Goal: Task Accomplishment & Management: Use online tool/utility

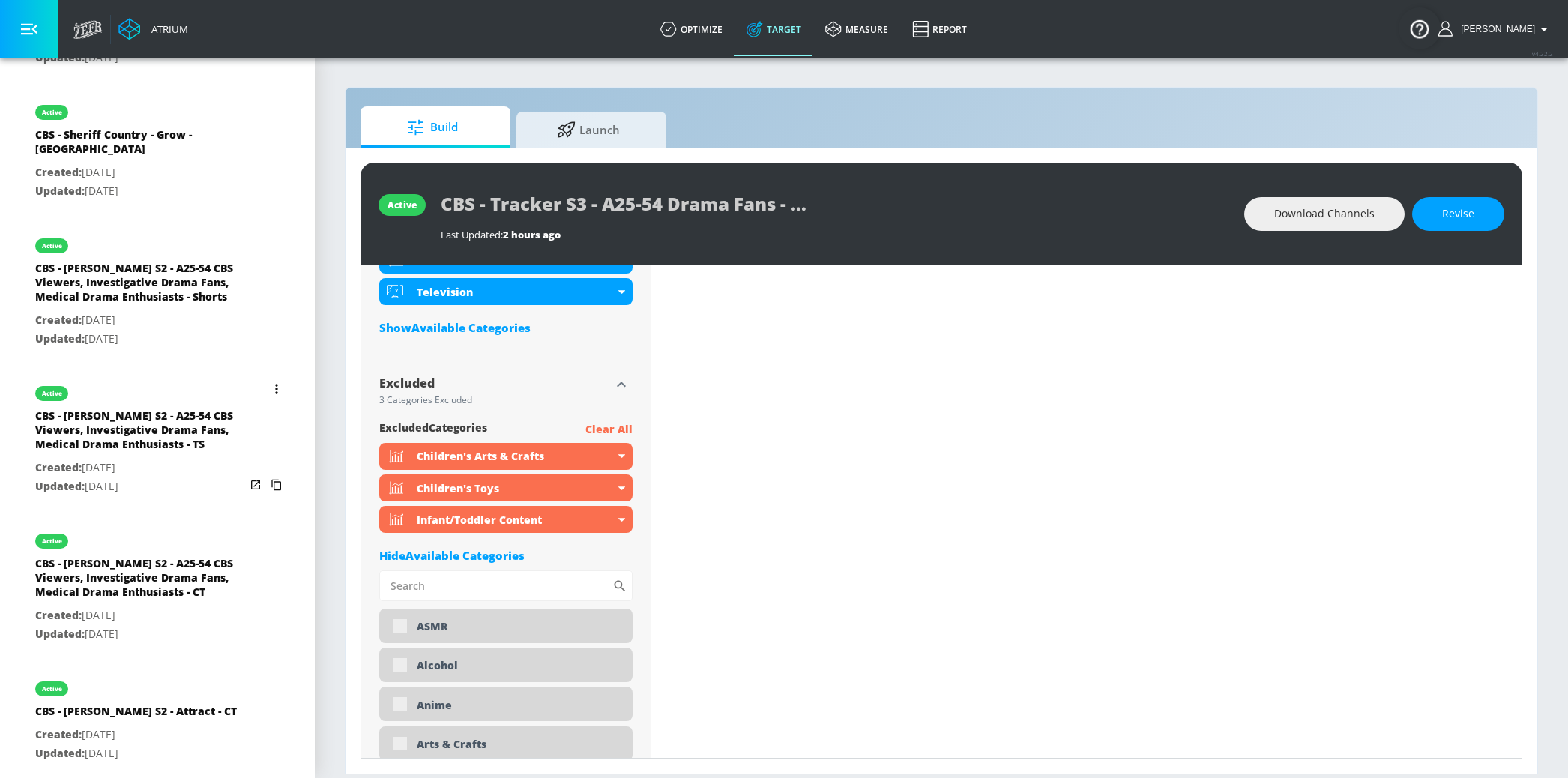
scroll to position [1821, 0]
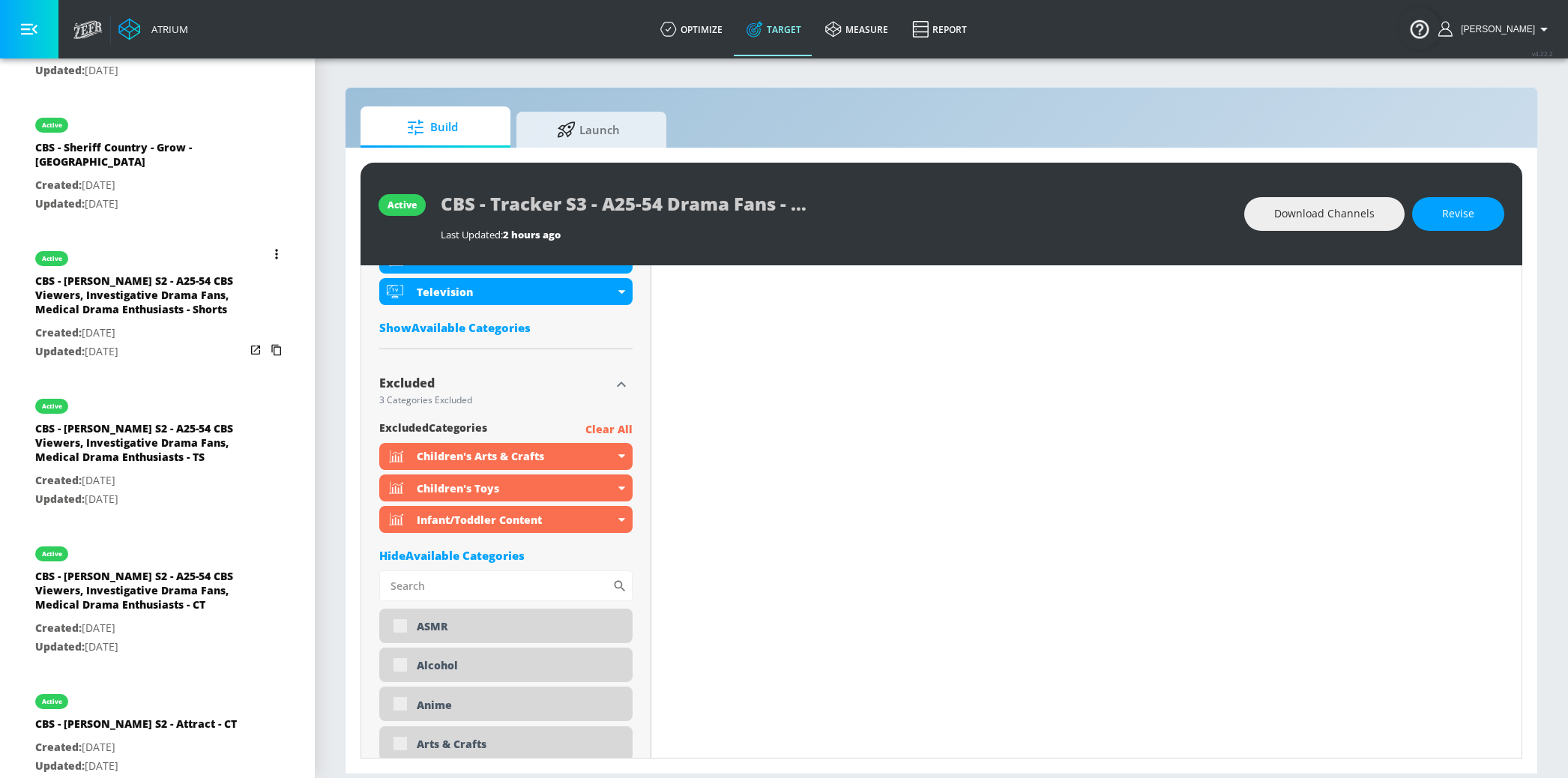
click at [177, 324] on p "Created: [DATE]" at bounding box center [140, 333] width 210 height 19
type input "CBS - [PERSON_NAME] S2 - A25-54 CBS Viewers, Investigative Drama Fans, Medical …"
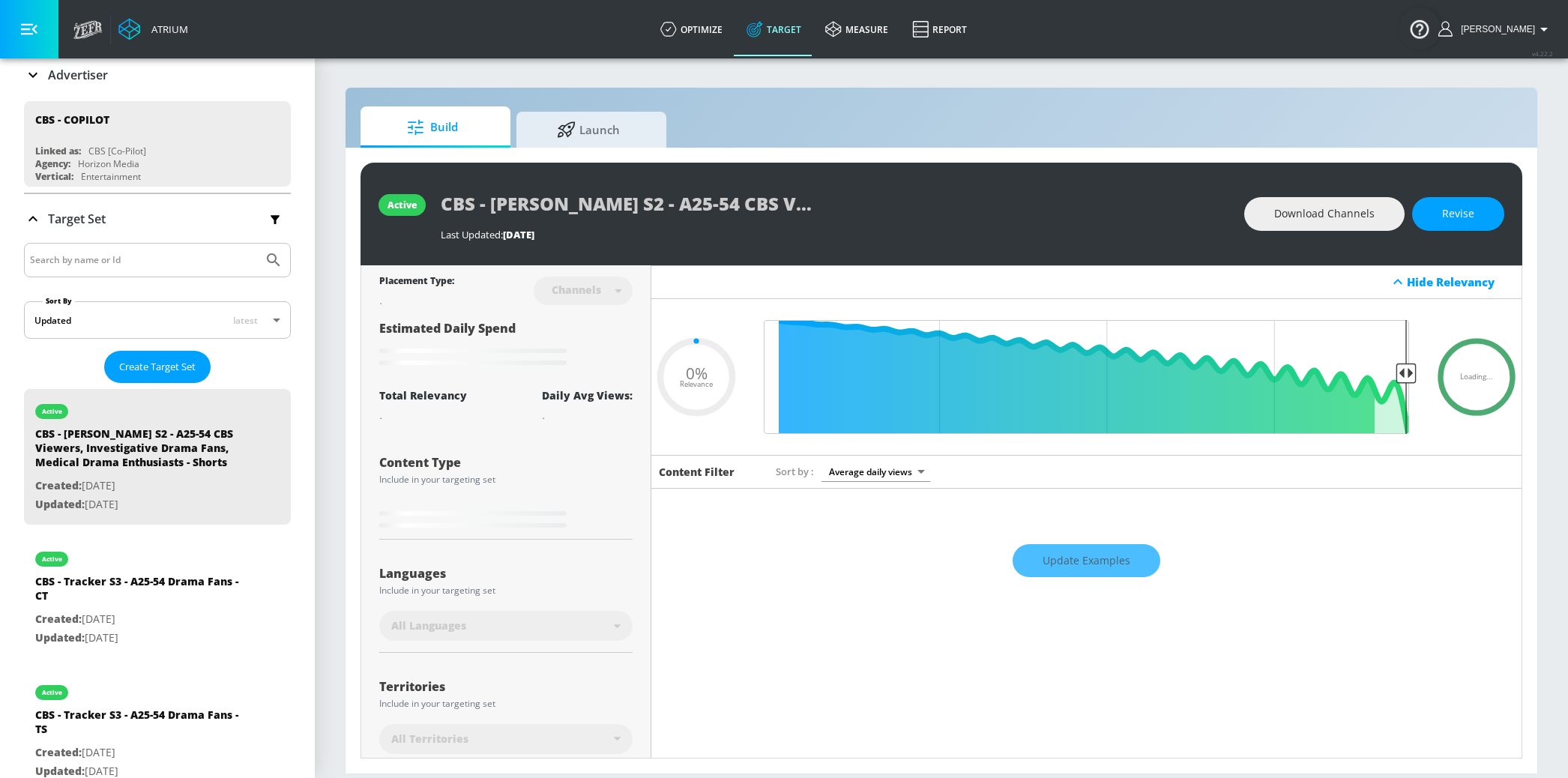
scroll to position [111, 0]
type input "0.5"
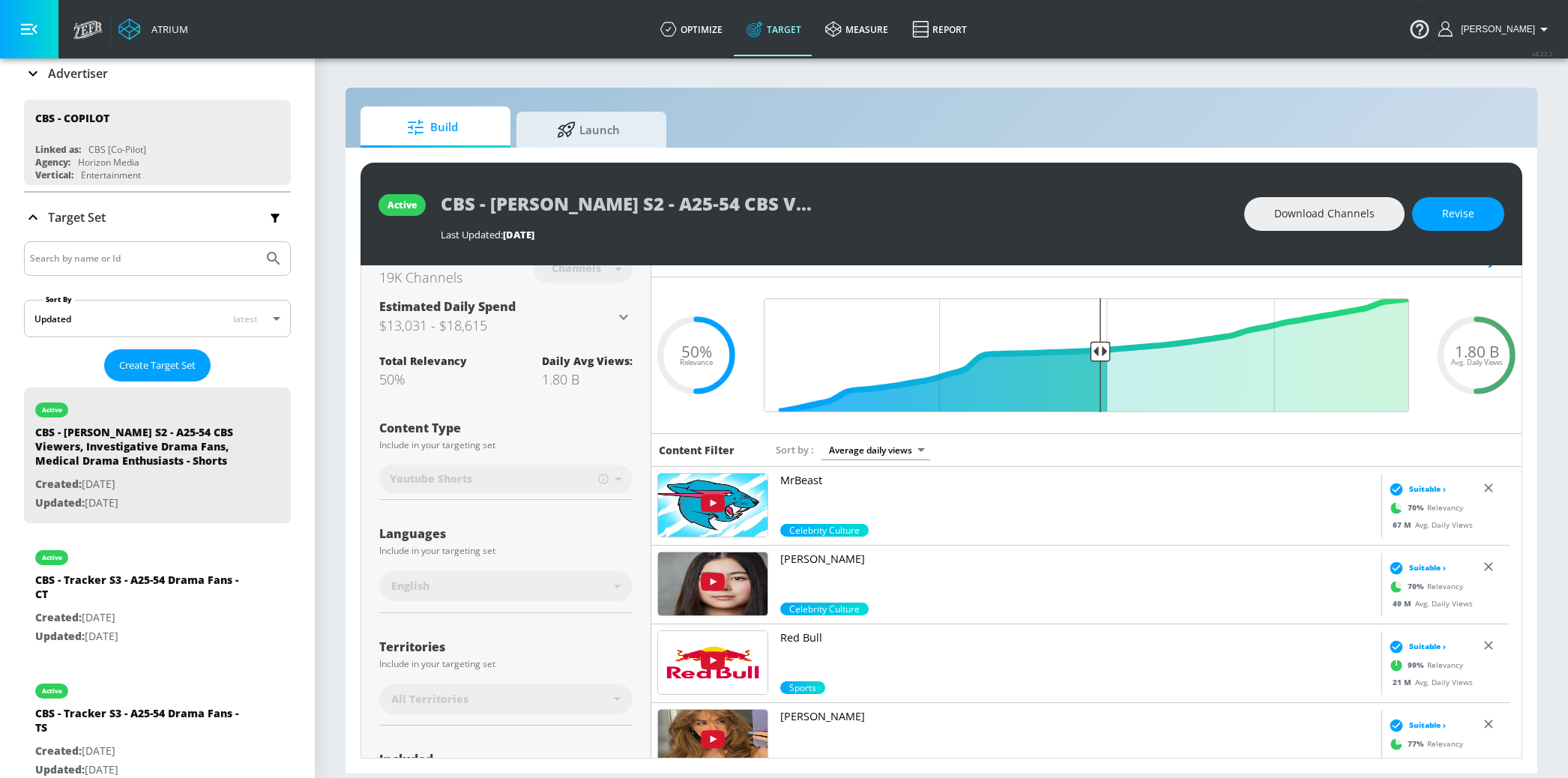
scroll to position [0, 0]
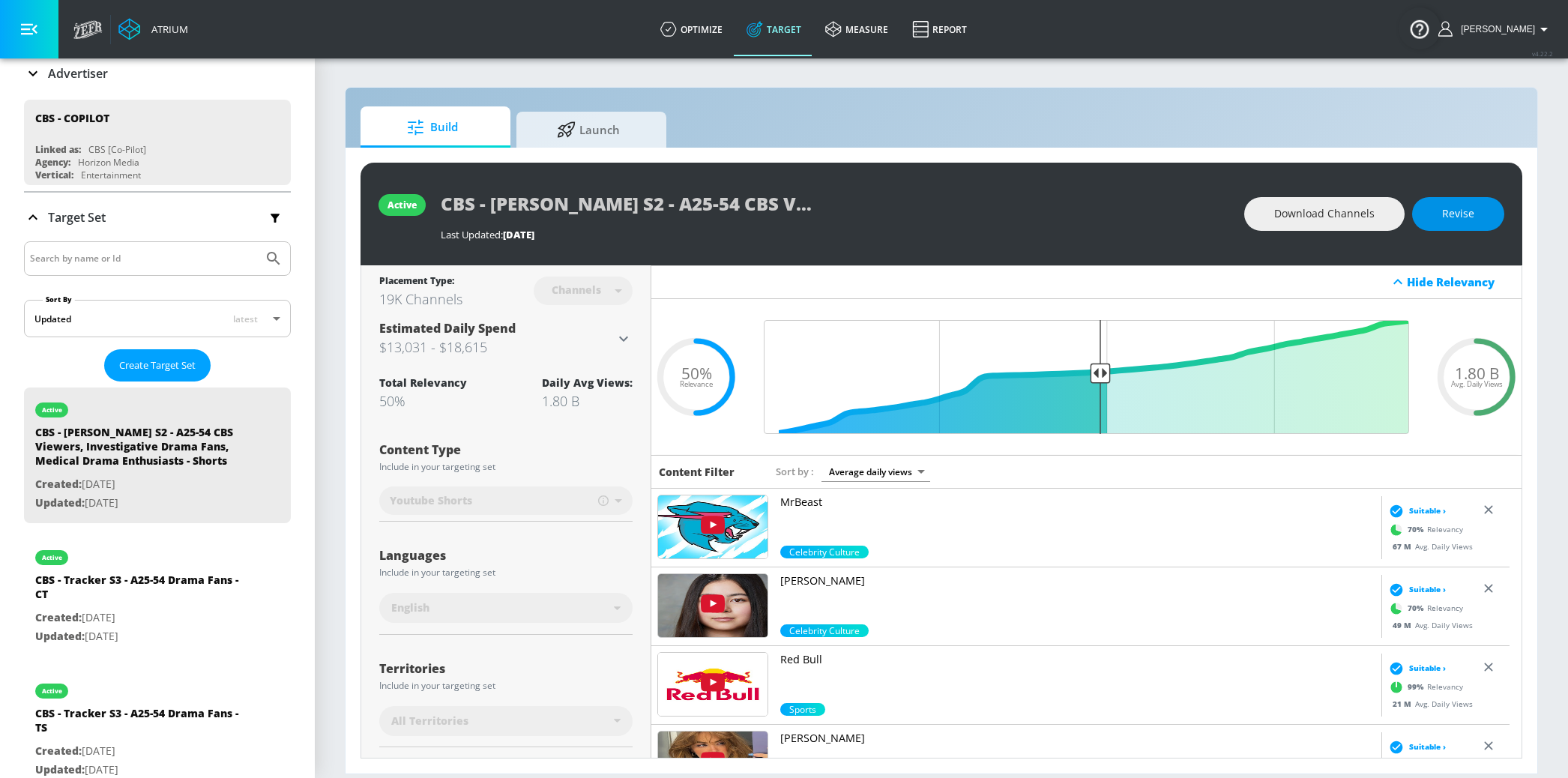
click at [1458, 213] on span "Revise" at bounding box center [1458, 214] width 32 height 19
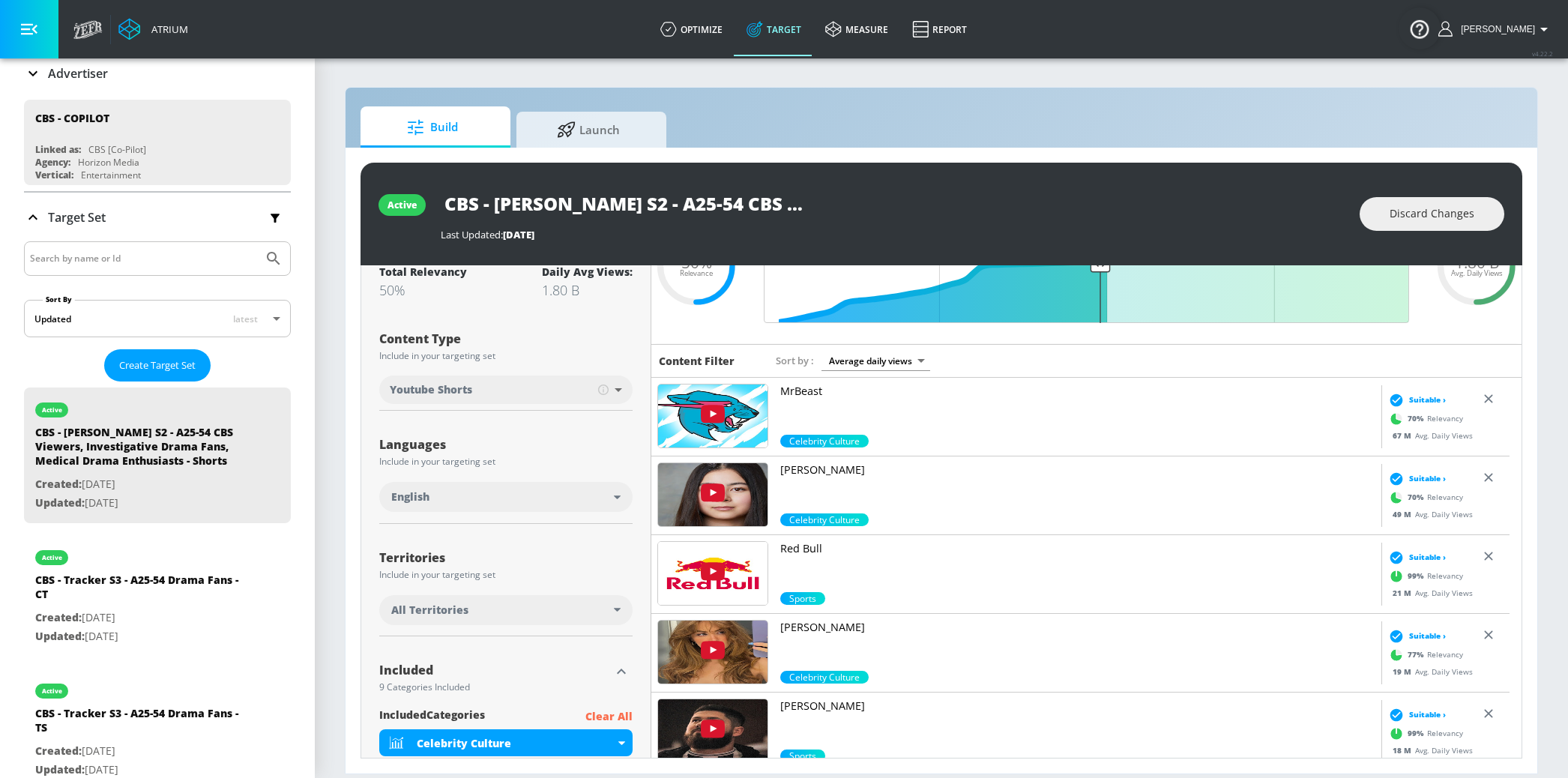
scroll to position [126, 0]
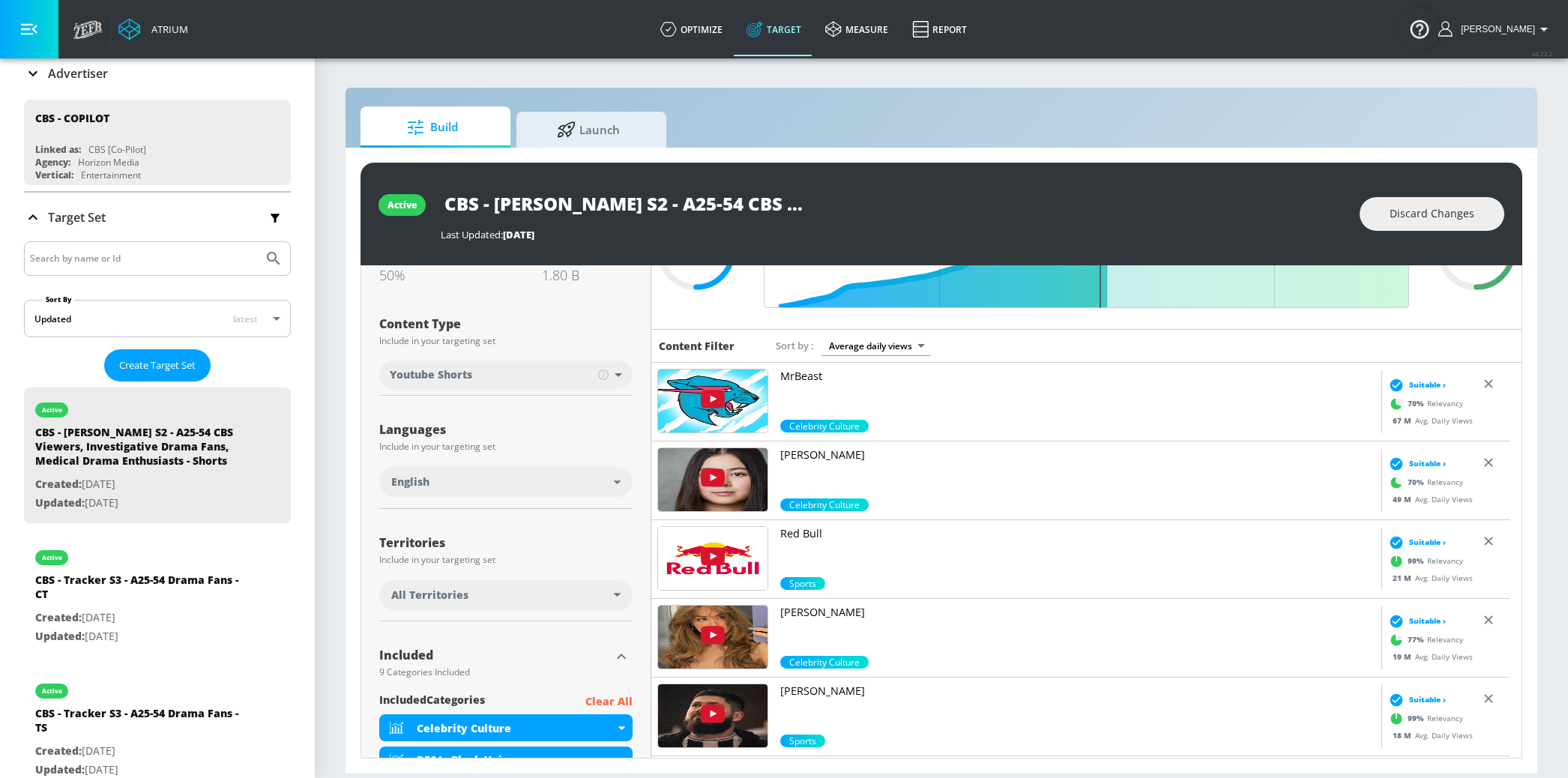
click at [607, 594] on div "All Territories" at bounding box center [502, 595] width 222 height 15
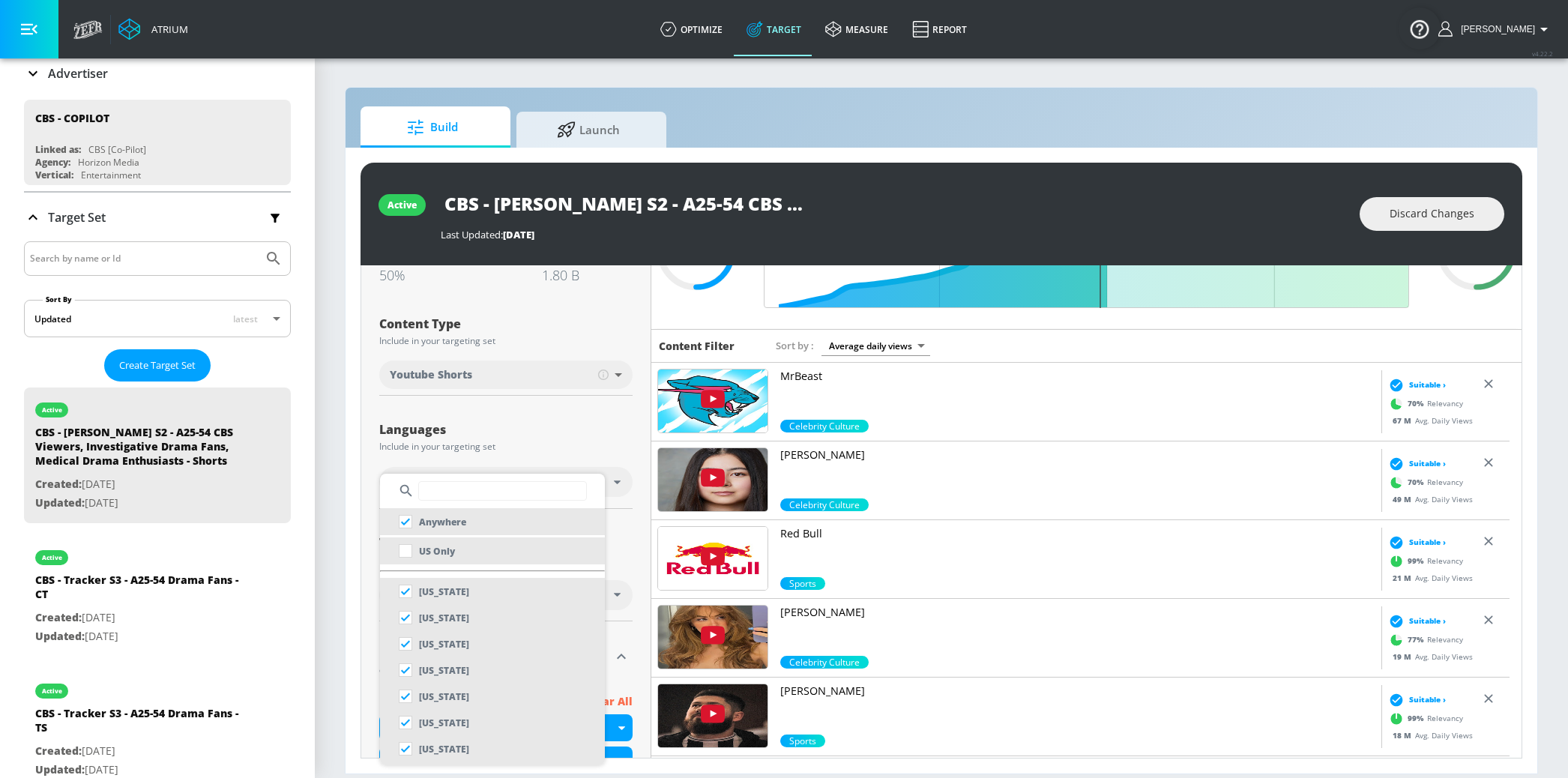
click at [522, 557] on li "US Only" at bounding box center [492, 551] width 225 height 27
checkbox input "false"
checkbox input "true"
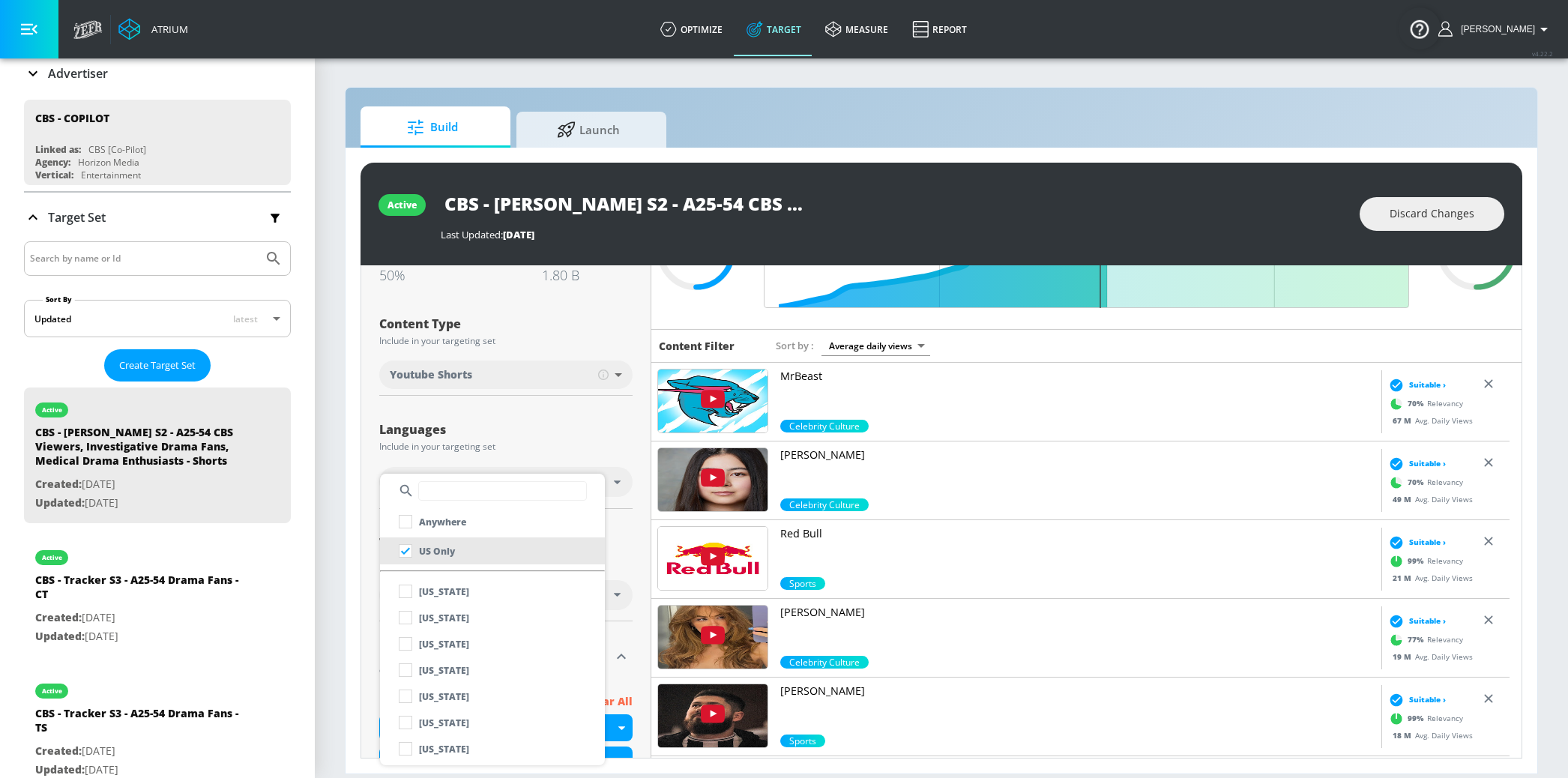
click at [635, 533] on div at bounding box center [784, 389] width 1568 height 778
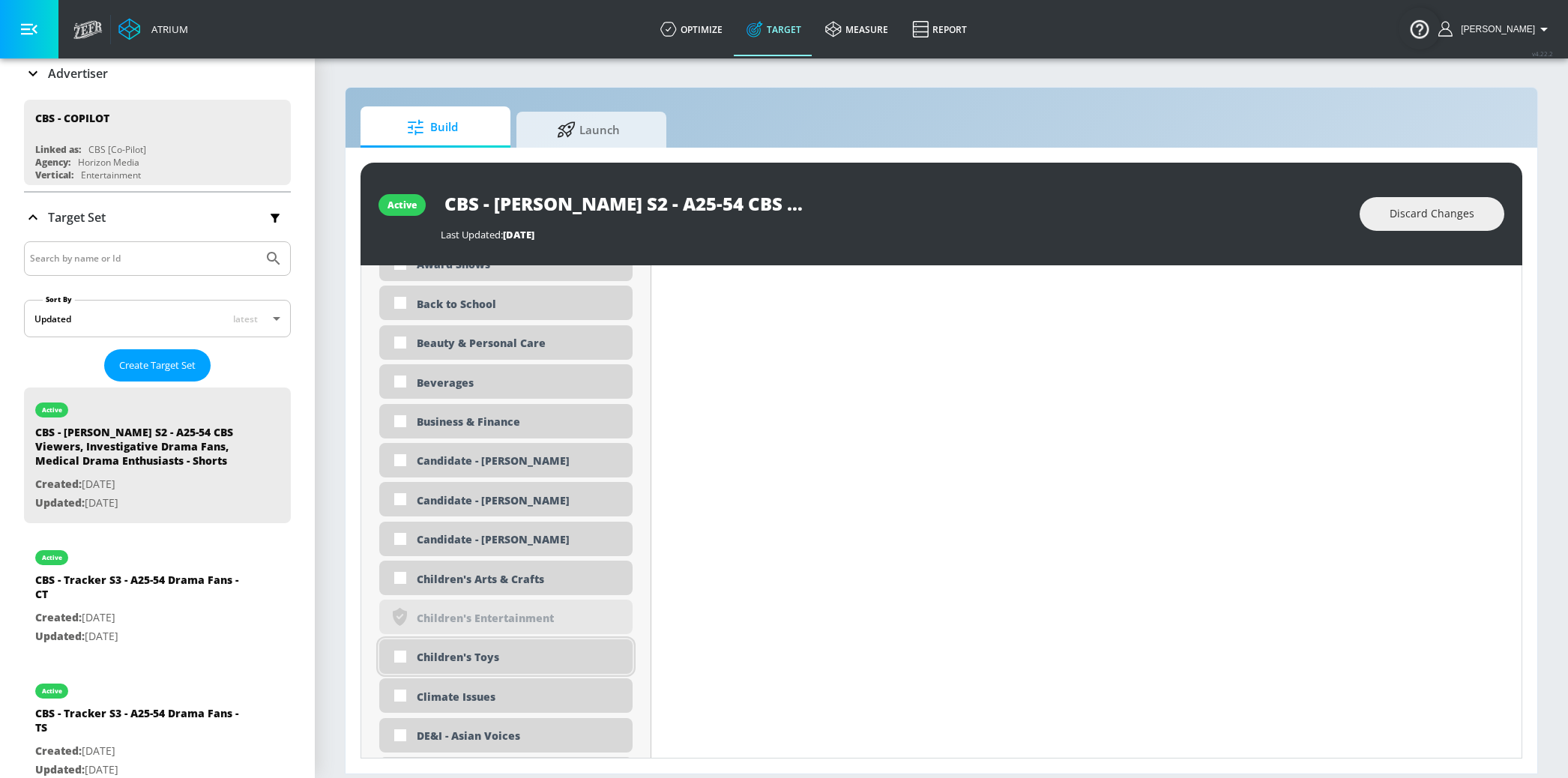
scroll to position [1339, 0]
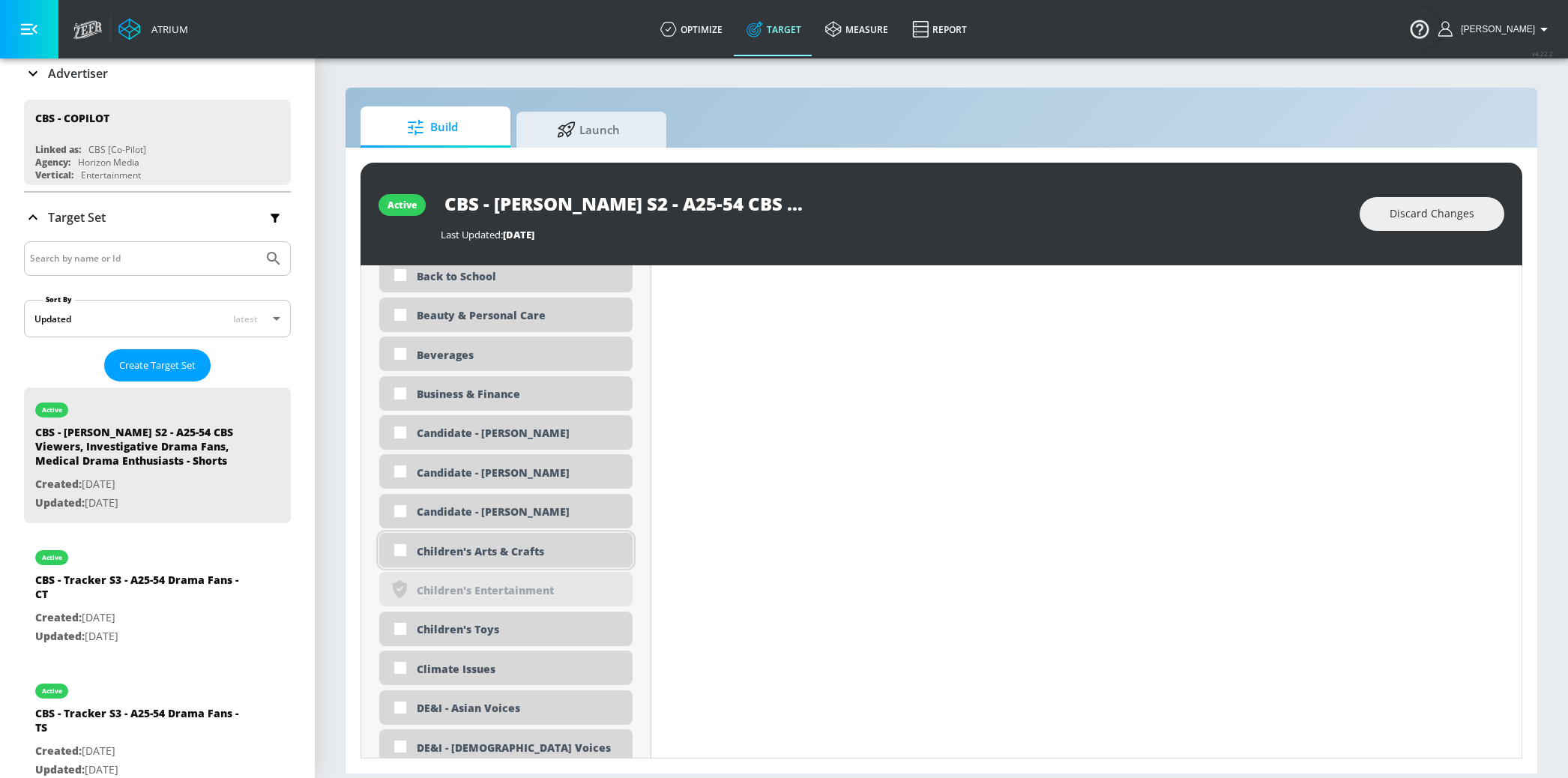
click at [510, 548] on div "Children's Arts & Crafts" at bounding box center [519, 552] width 205 height 14
checkbox input "true"
click at [485, 631] on div "Children's Toys" at bounding box center [519, 629] width 205 height 14
checkbox input "true"
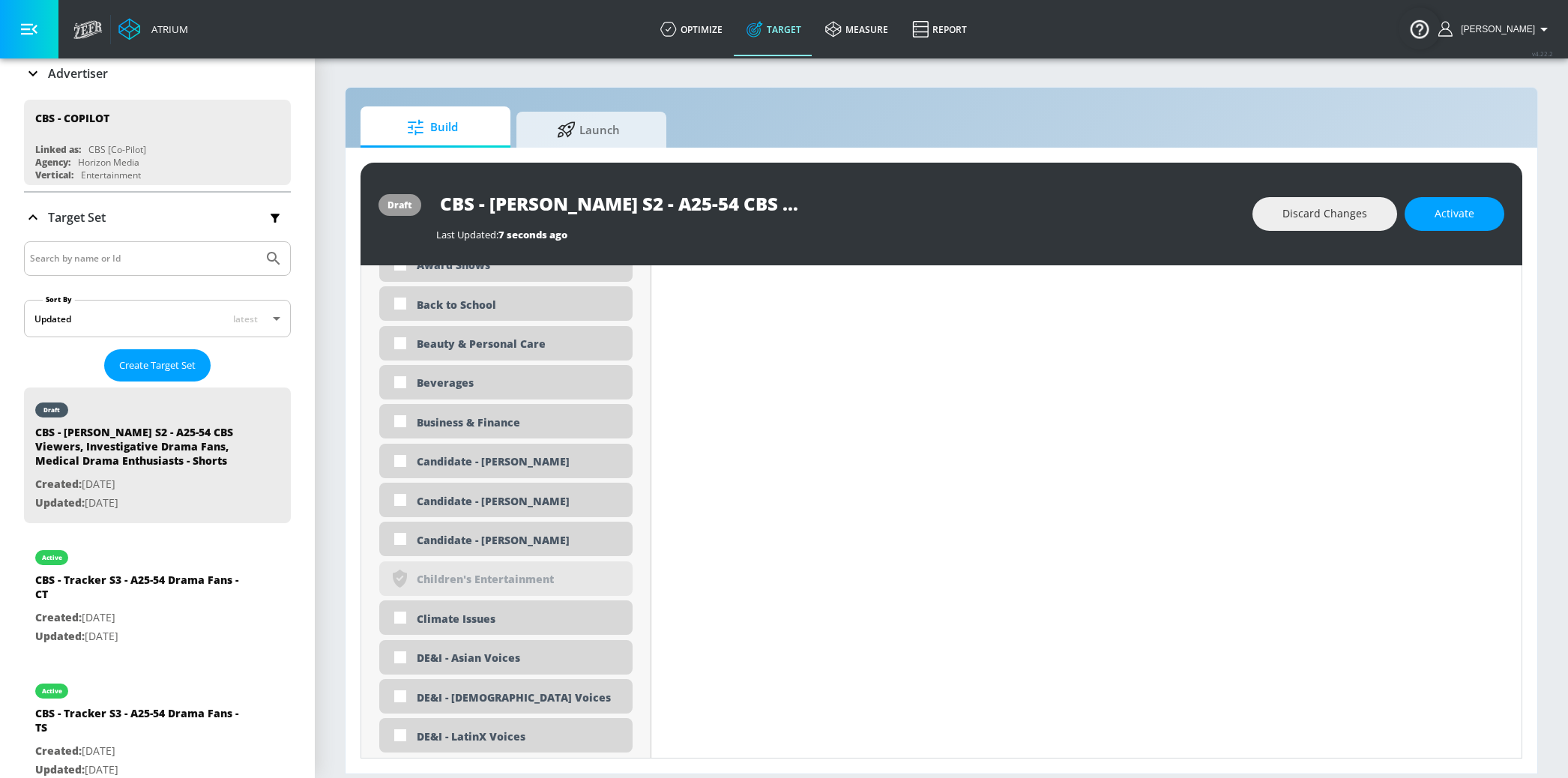
scroll to position [0, 0]
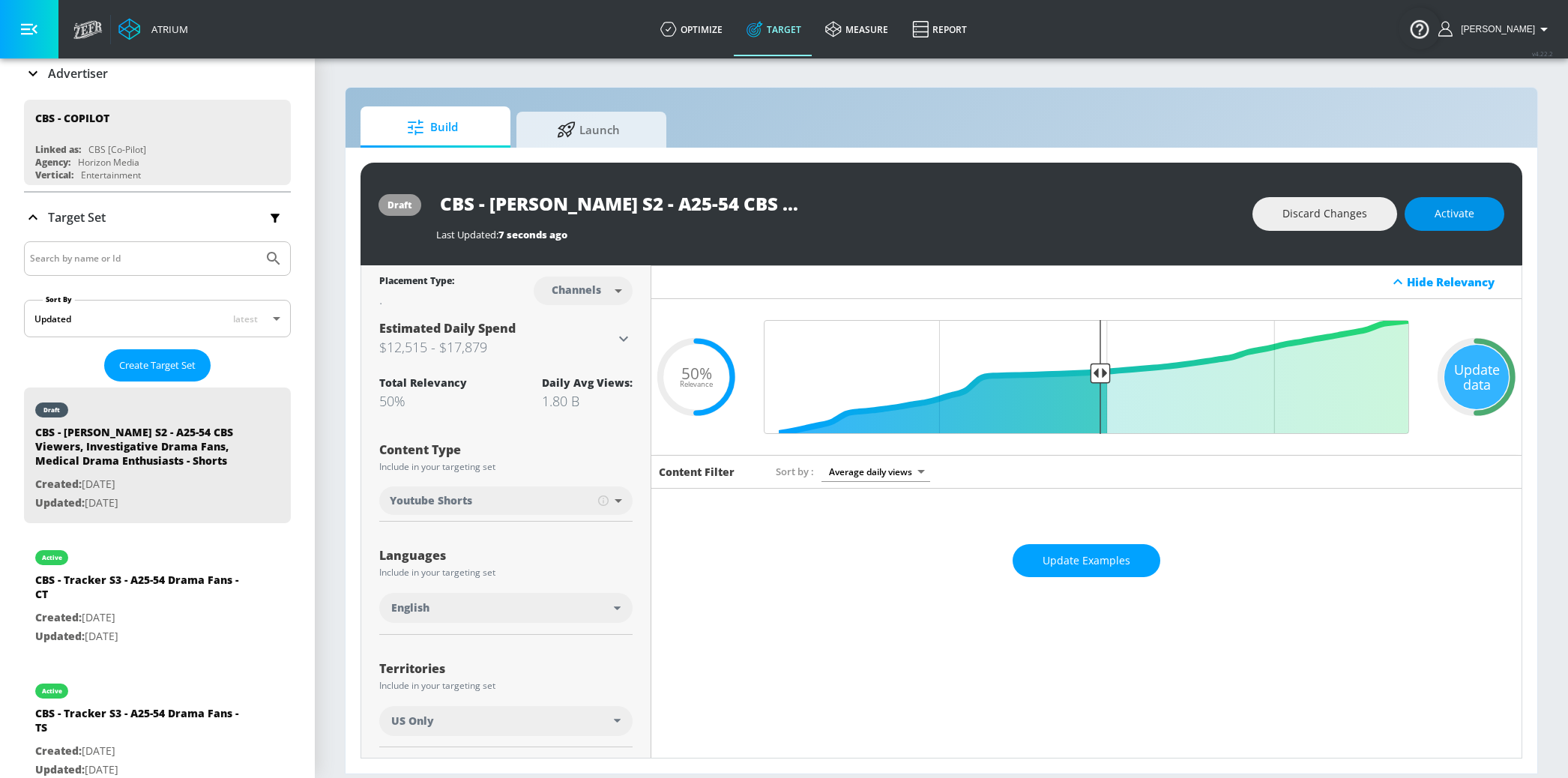
click at [1452, 209] on span "Activate" at bounding box center [1454, 214] width 39 height 19
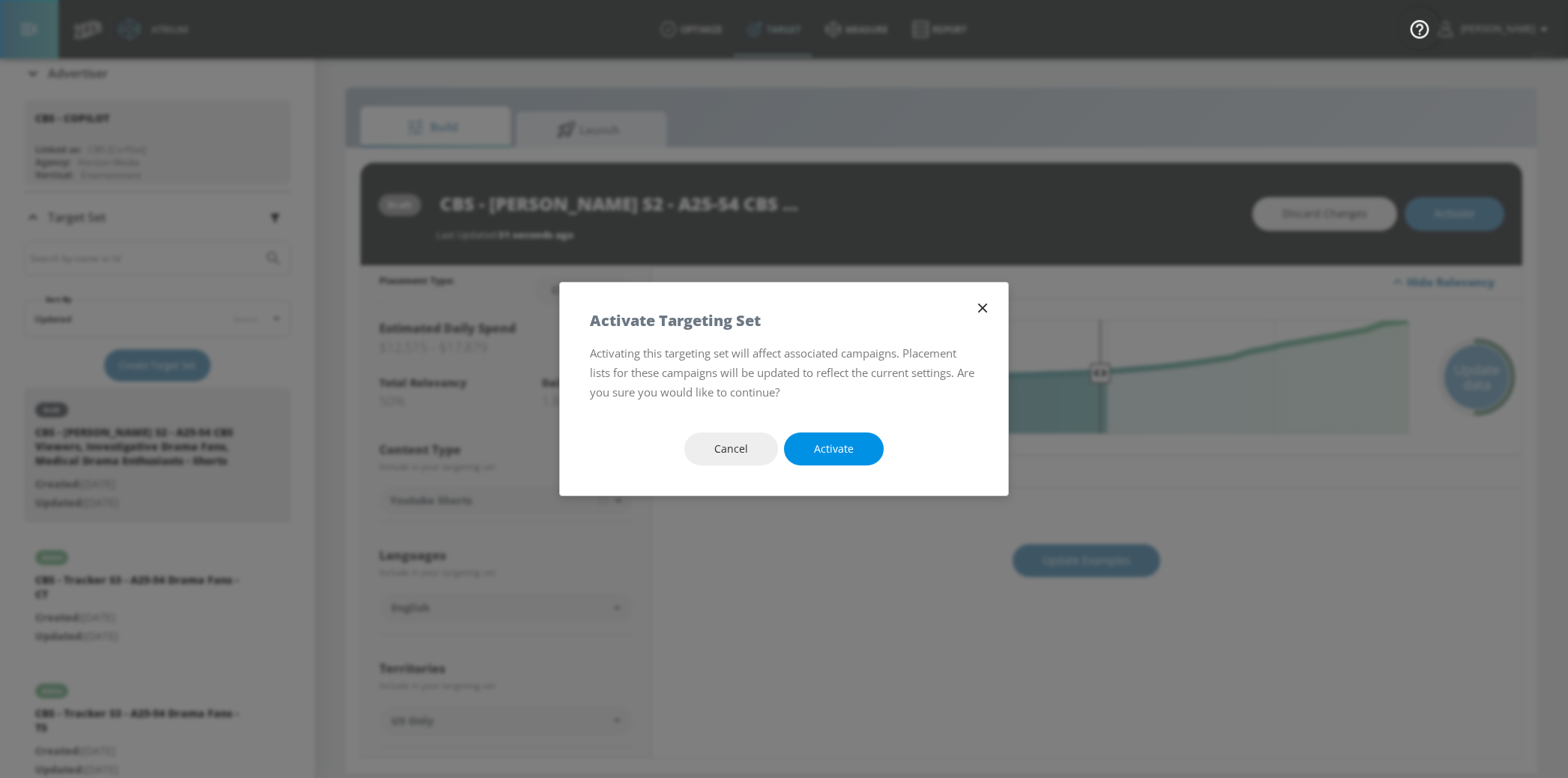
click at [847, 452] on span "Activate" at bounding box center [834, 449] width 39 height 19
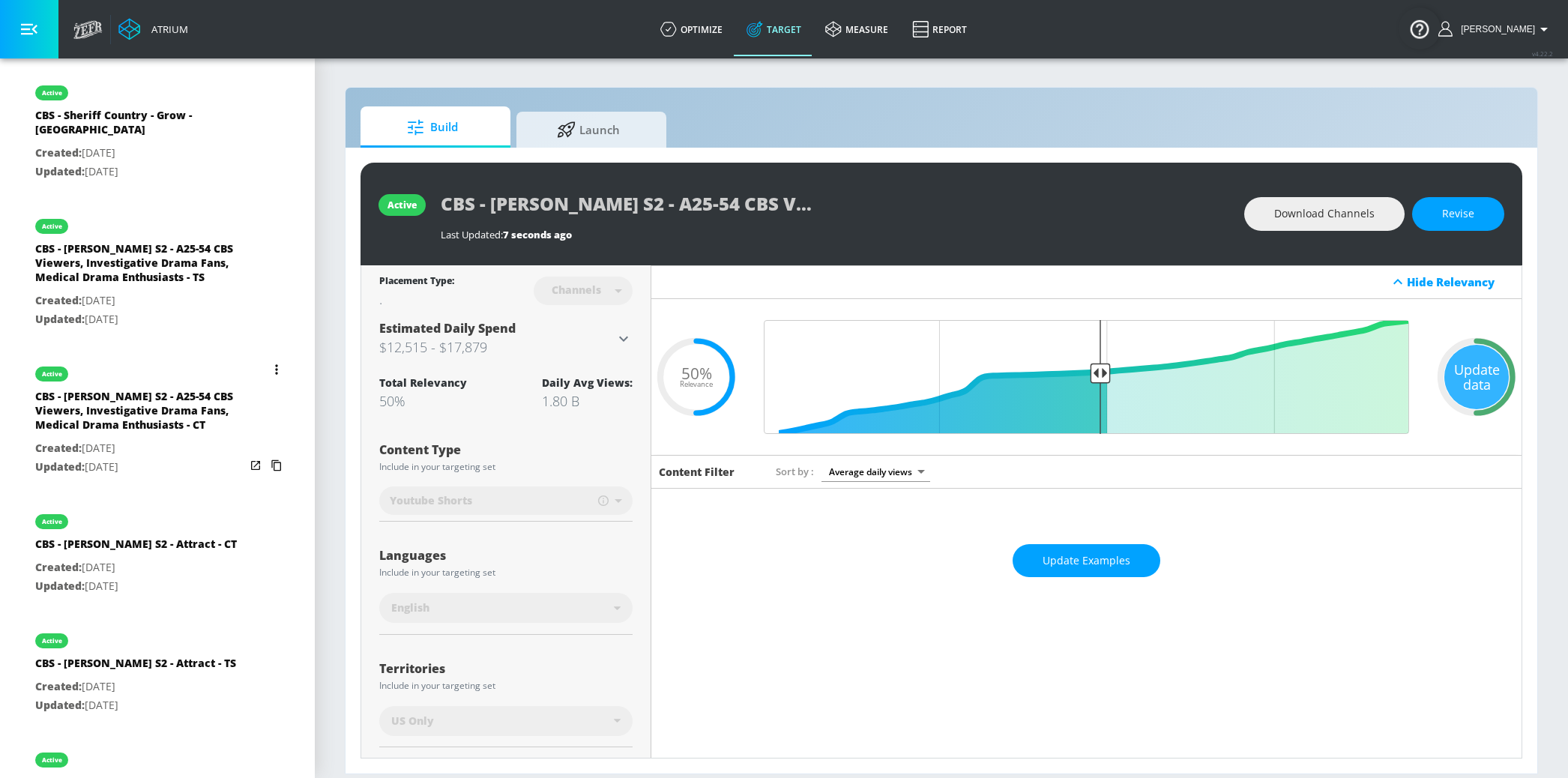
scroll to position [2016, 0]
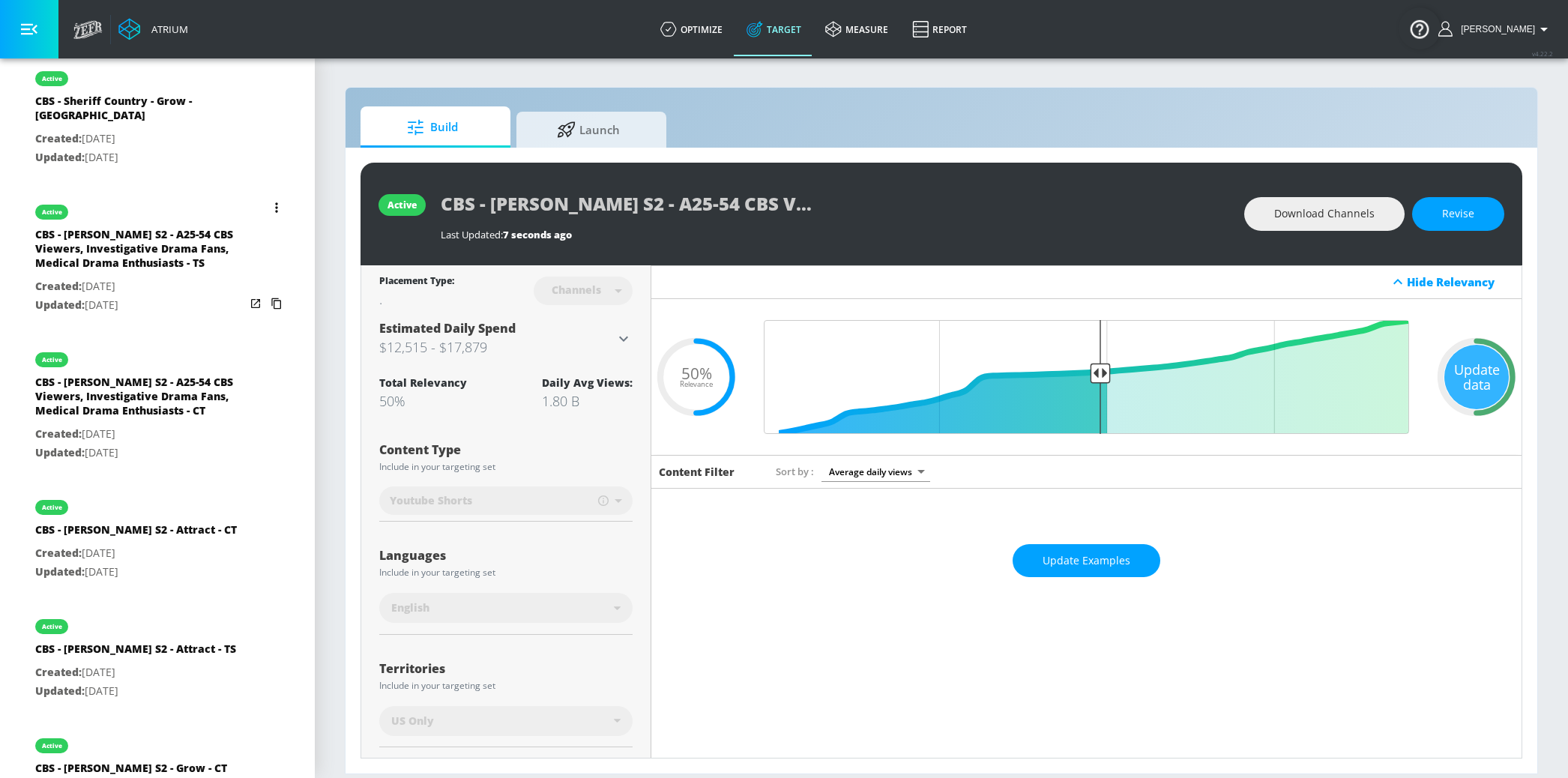
click at [135, 277] on p "Created: Aug. 14, 2025" at bounding box center [140, 287] width 210 height 19
type input "CBS - Watson S2 - A25-54 CBS Viewers, Investigative Drama Fans, Medical Drama E…"
type input "videos"
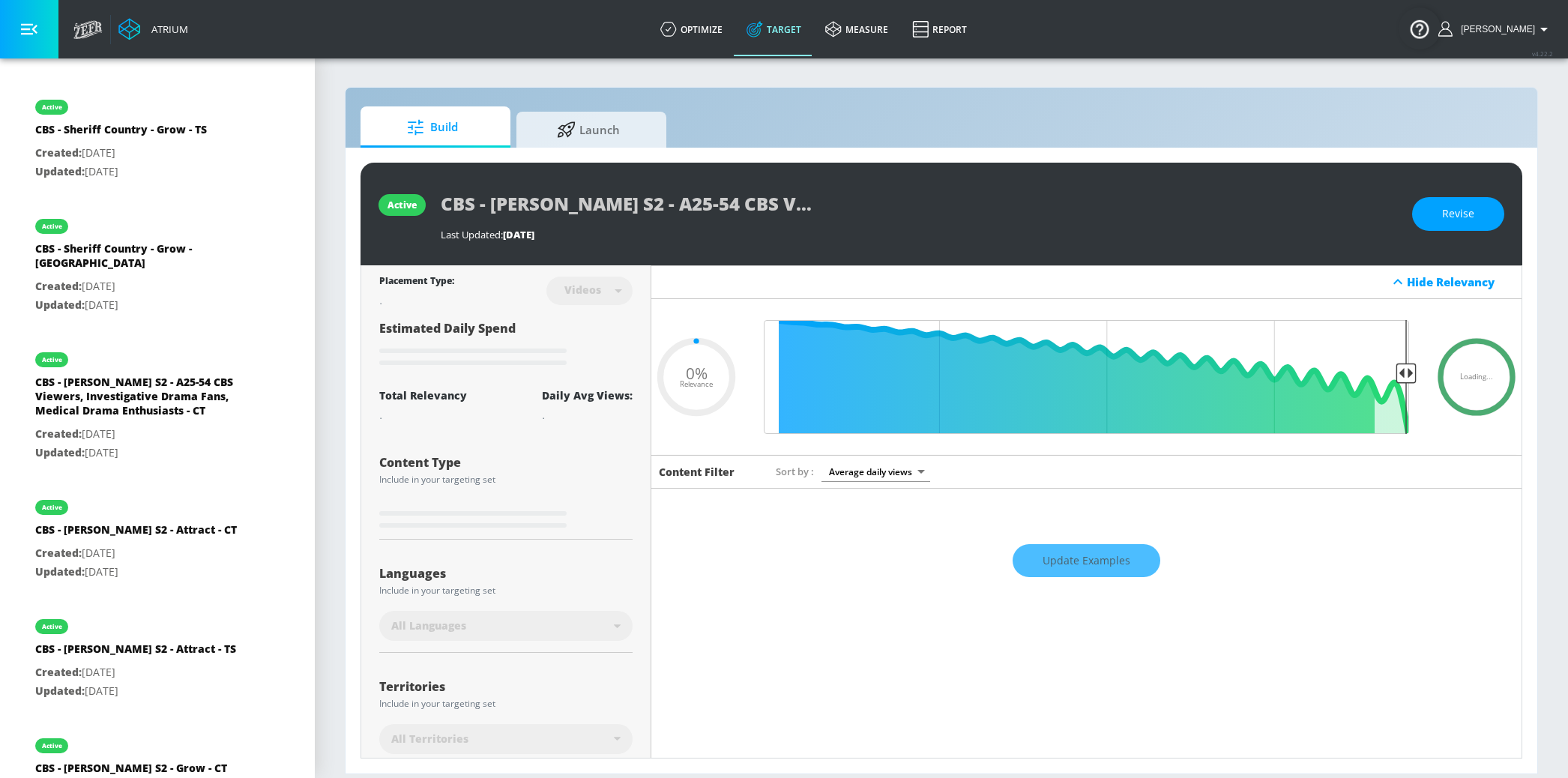
type input "0.5"
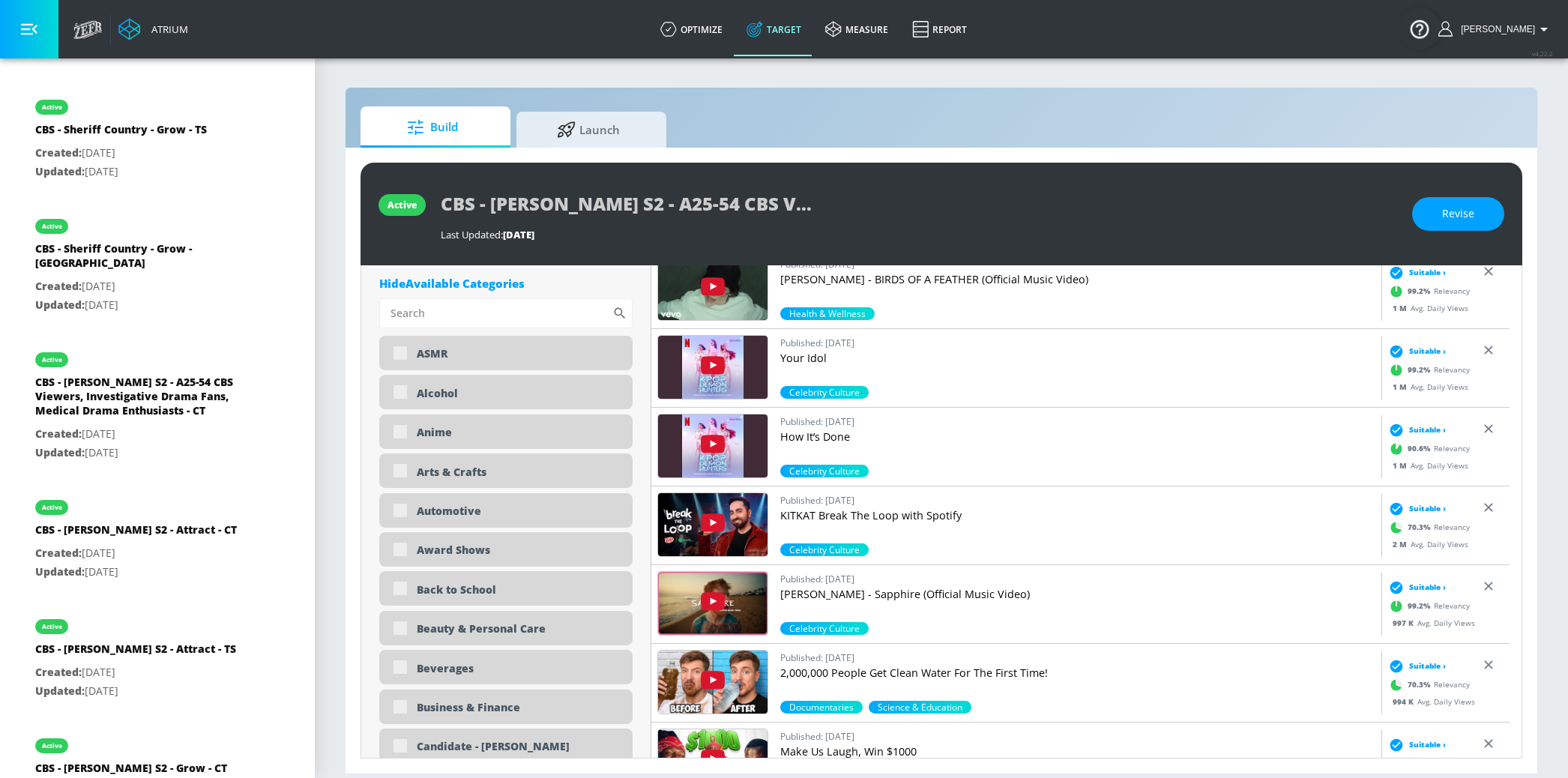
scroll to position [1003, 0]
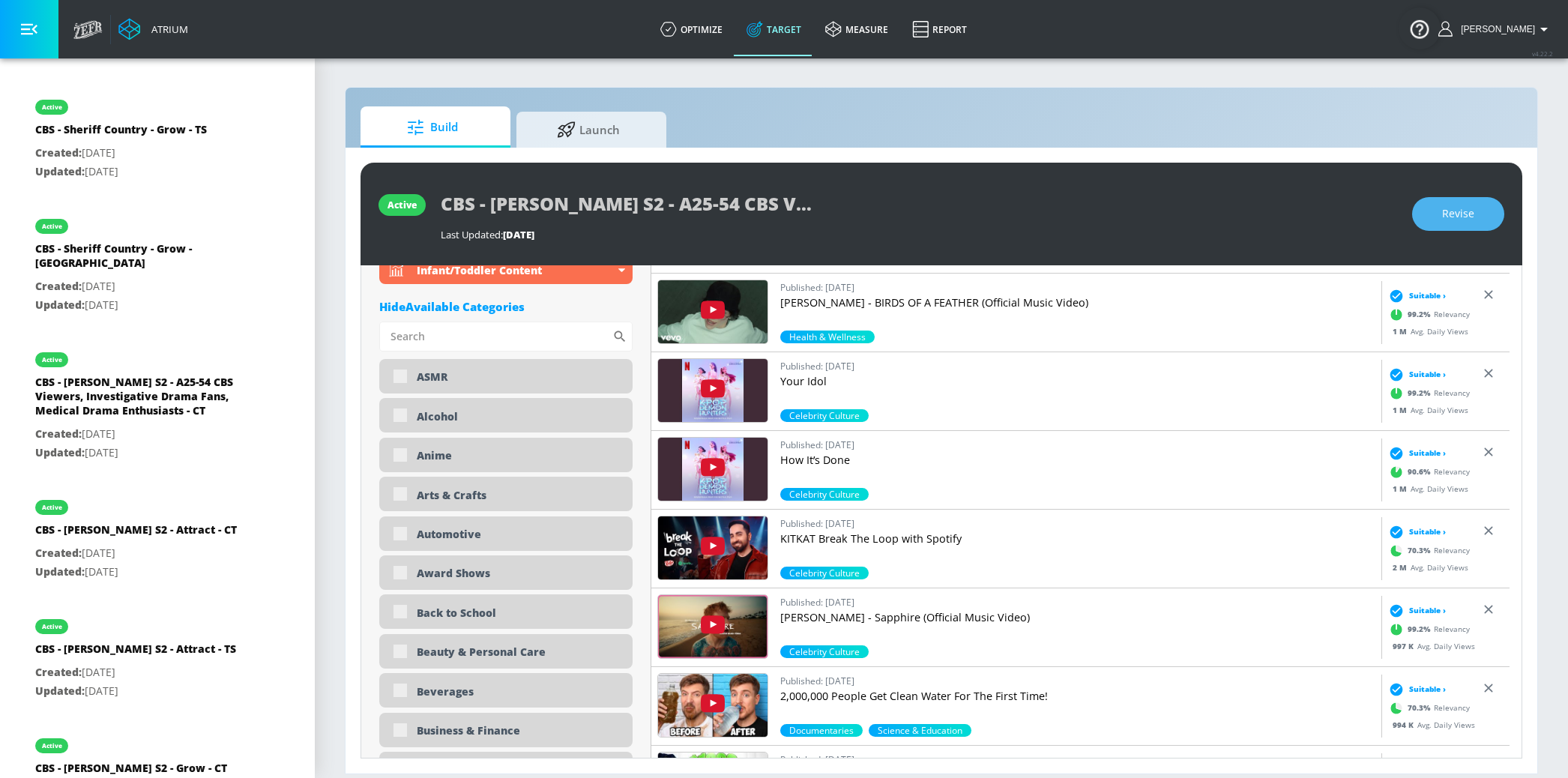
click at [1451, 221] on span "Revise" at bounding box center [1458, 214] width 32 height 19
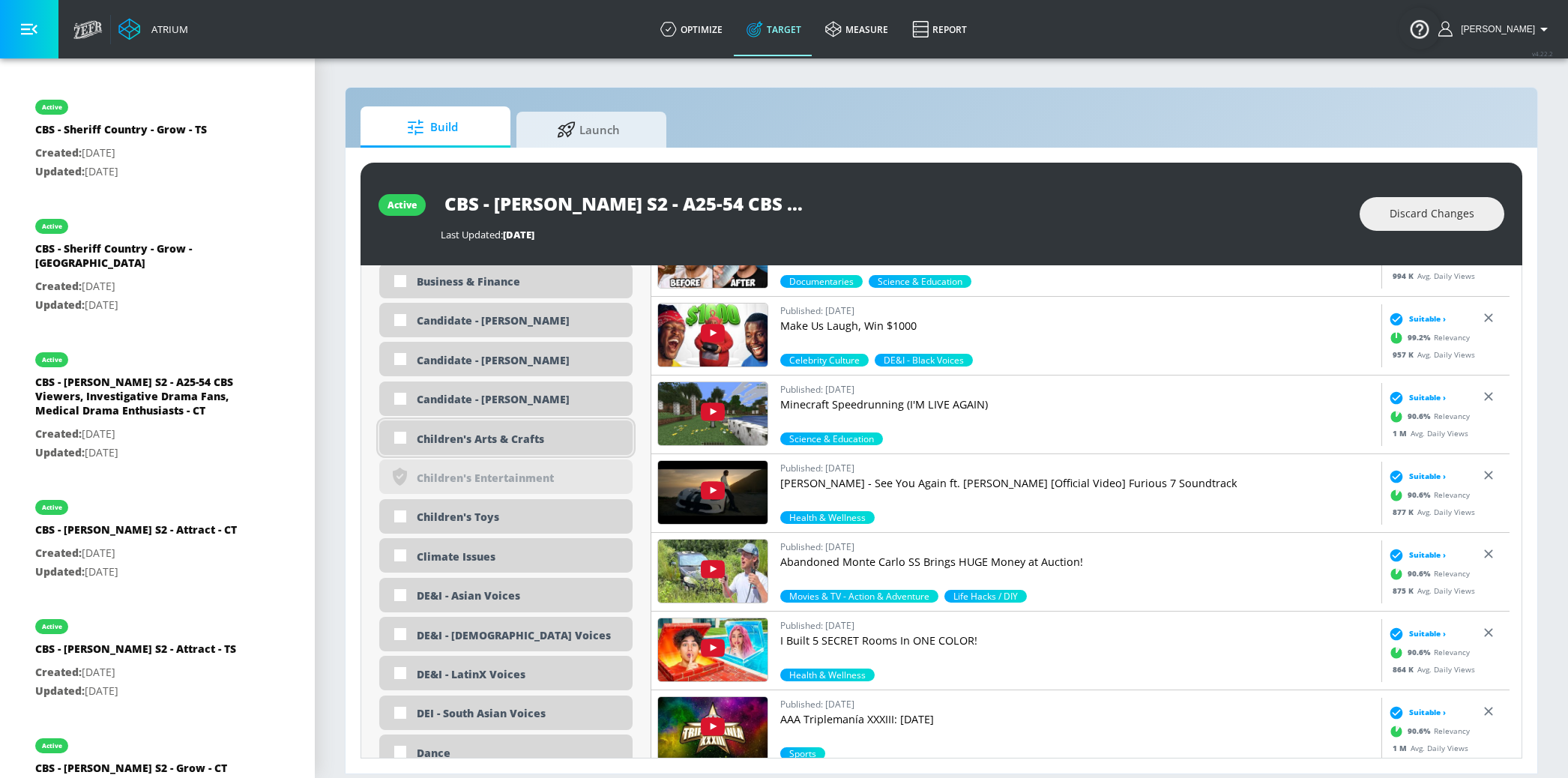
scroll to position [1453, 0]
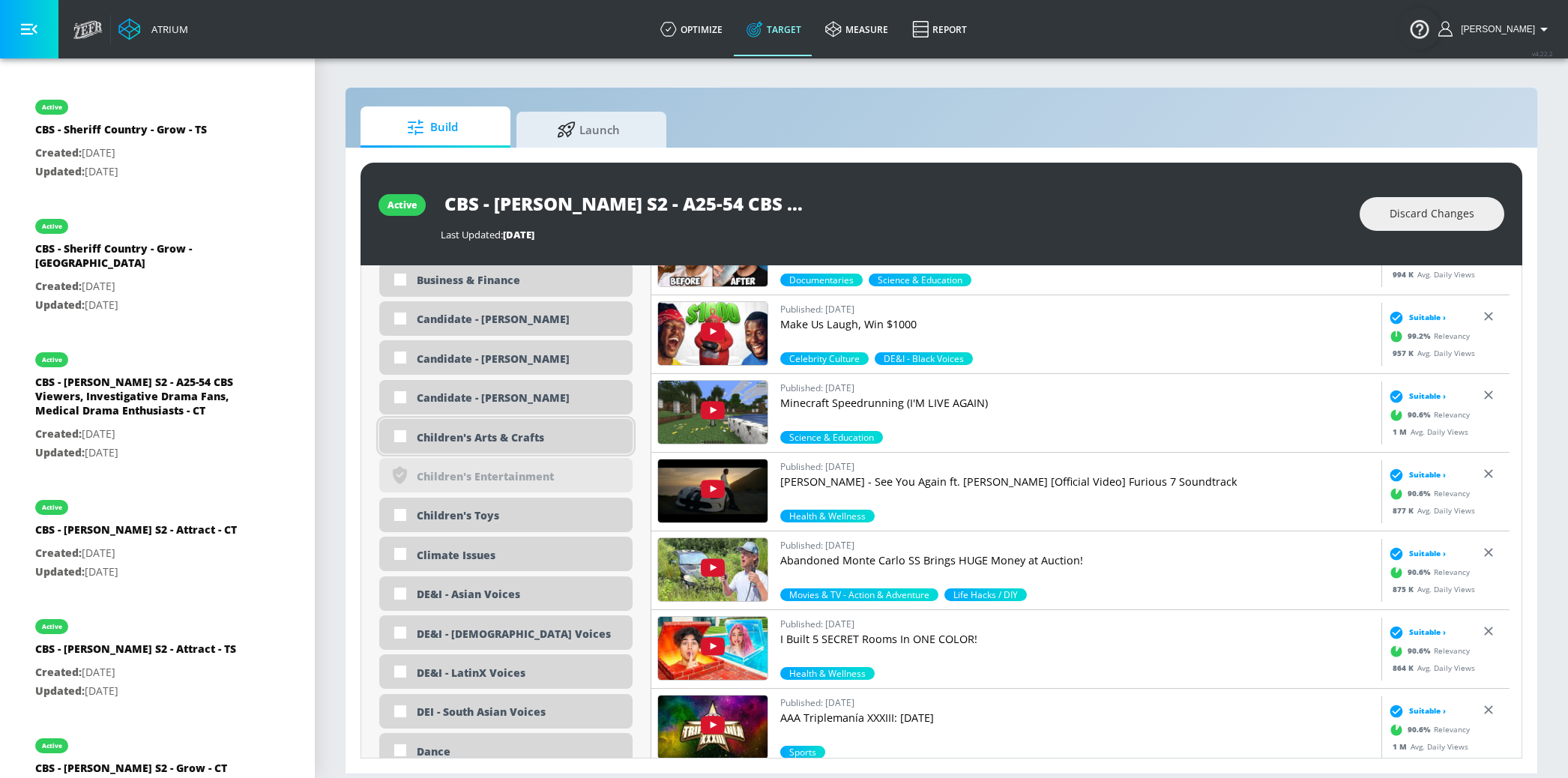
click at [493, 430] on div "Children's Arts & Crafts" at bounding box center [519, 437] width 205 height 14
checkbox input "true"
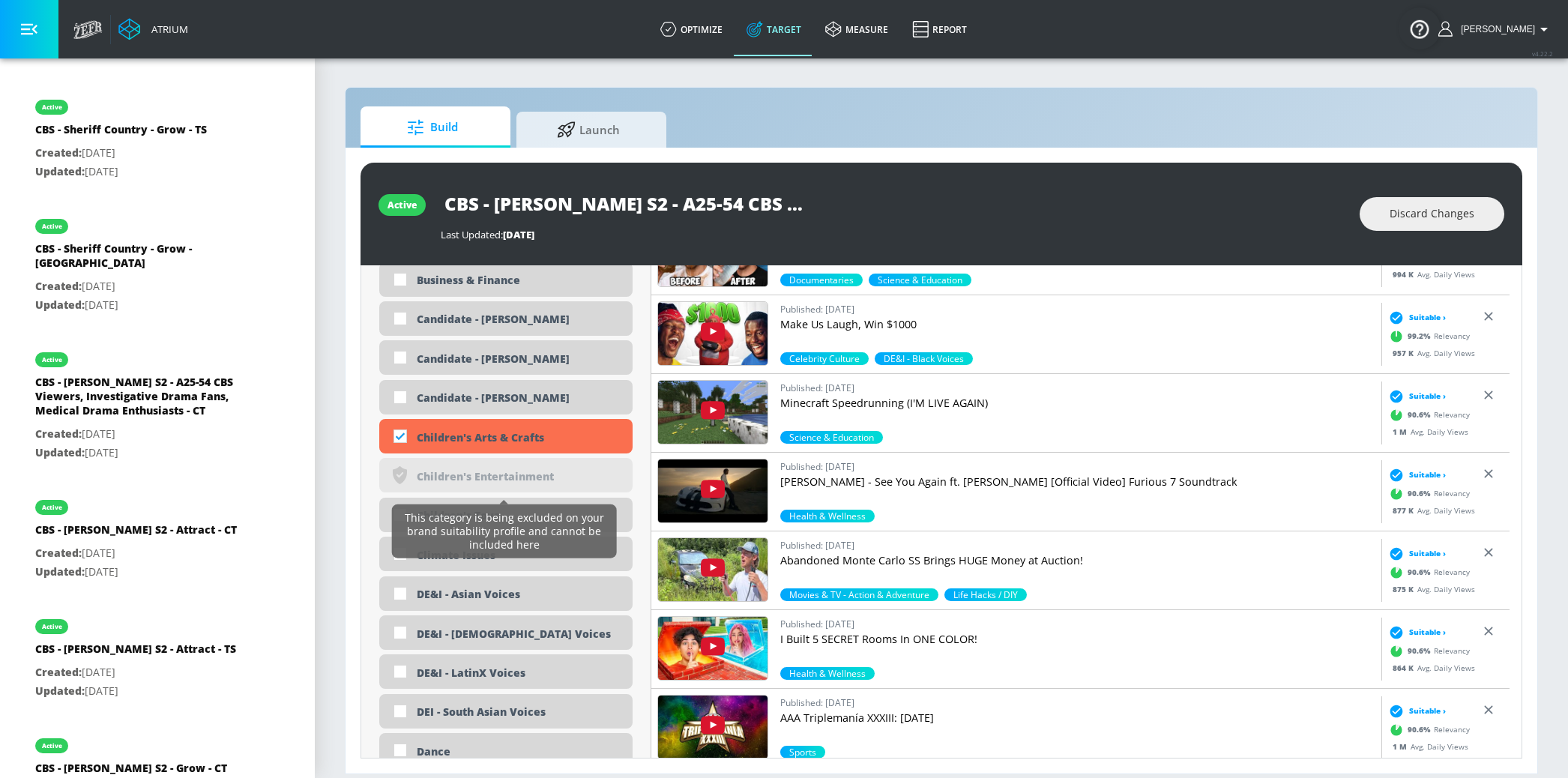
click at [496, 519] on div "This category is being excluded on your brand suitability profile and cannot be…" at bounding box center [504, 531] width 213 height 48
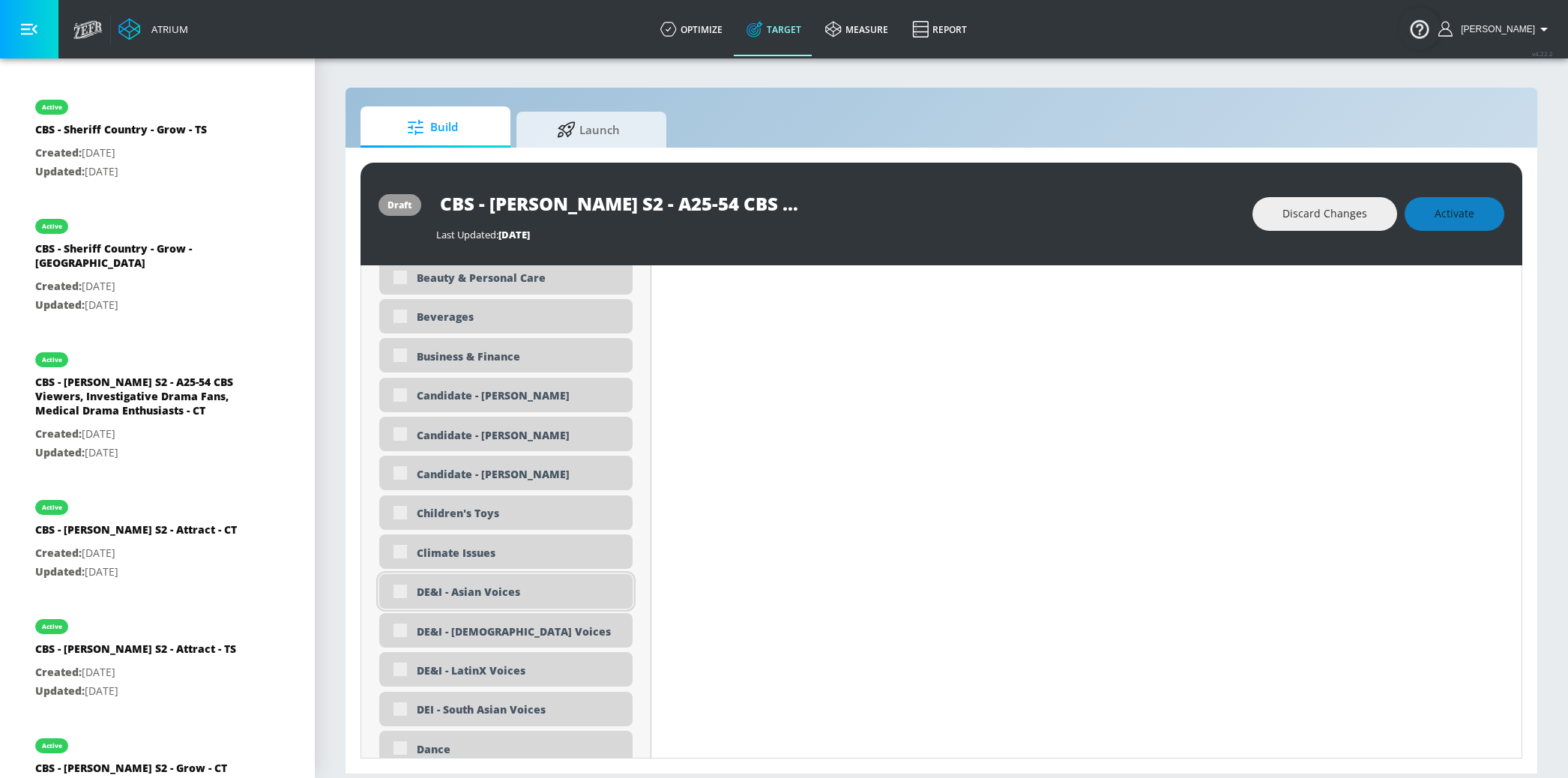
scroll to position [1529, 0]
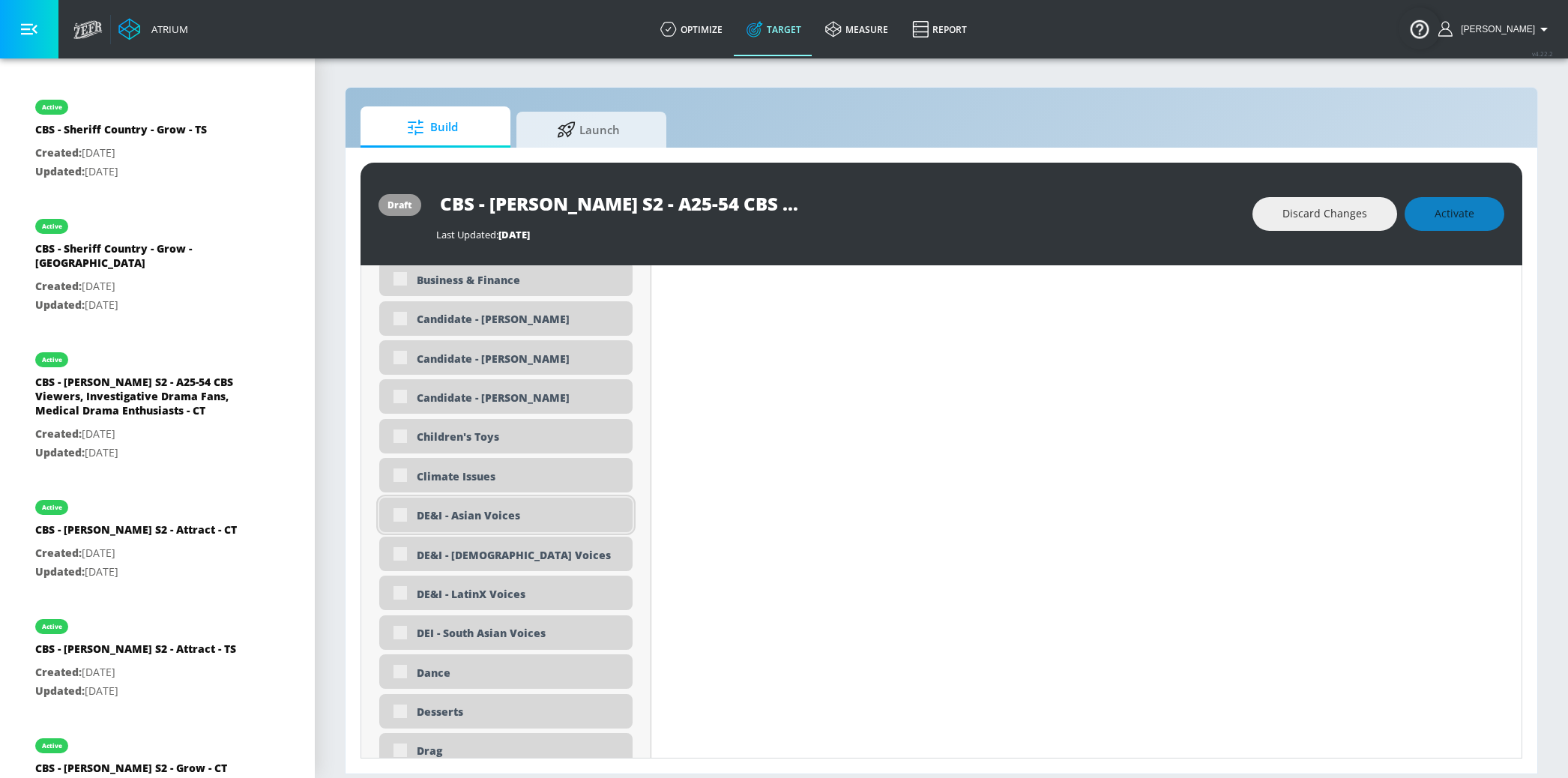
click at [467, 515] on div "DE&I - Asian Voices" at bounding box center [519, 516] width 205 height 14
click at [493, 437] on div "Children's Toys" at bounding box center [519, 437] width 205 height 14
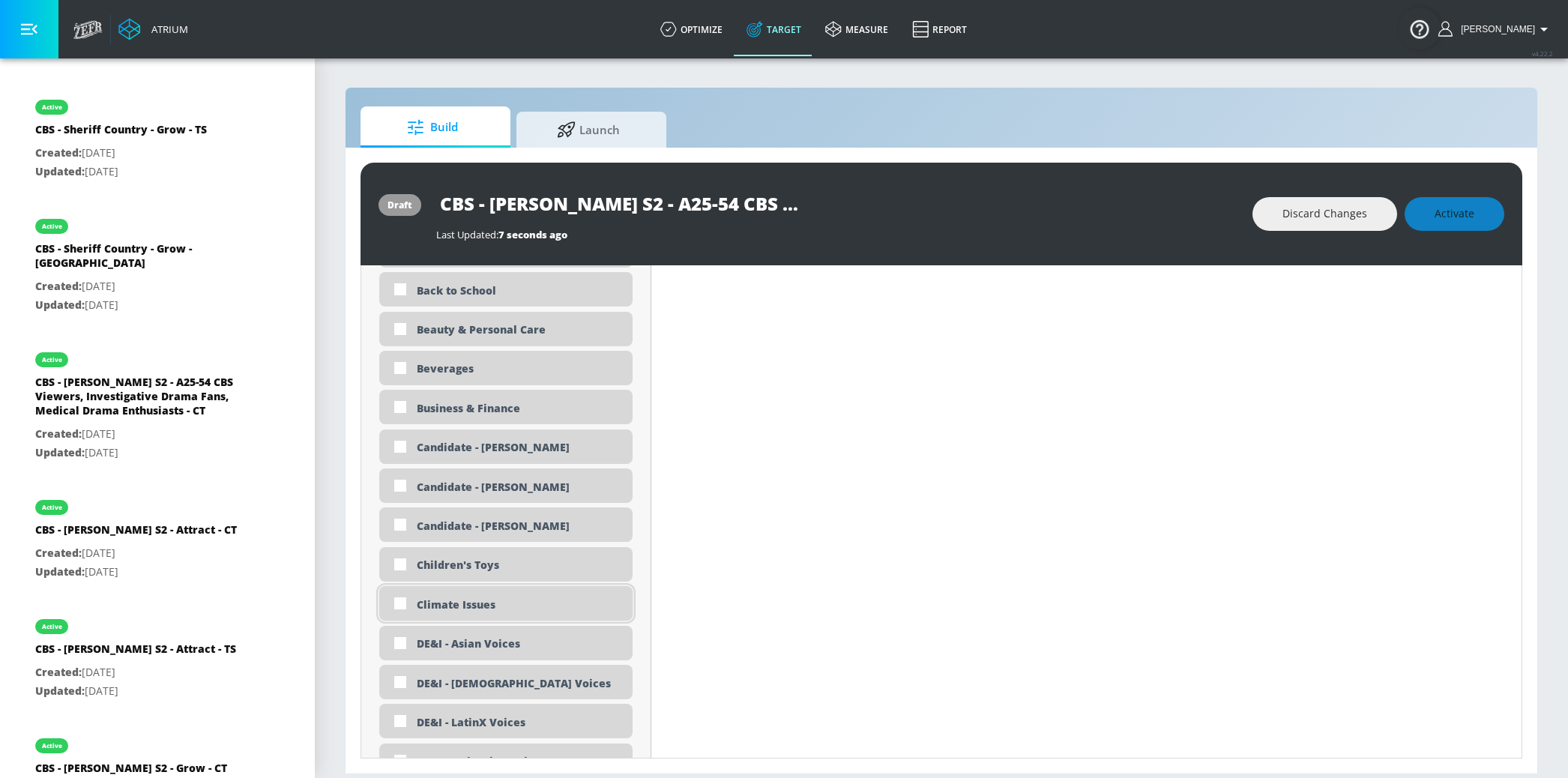
scroll to position [1437, 0]
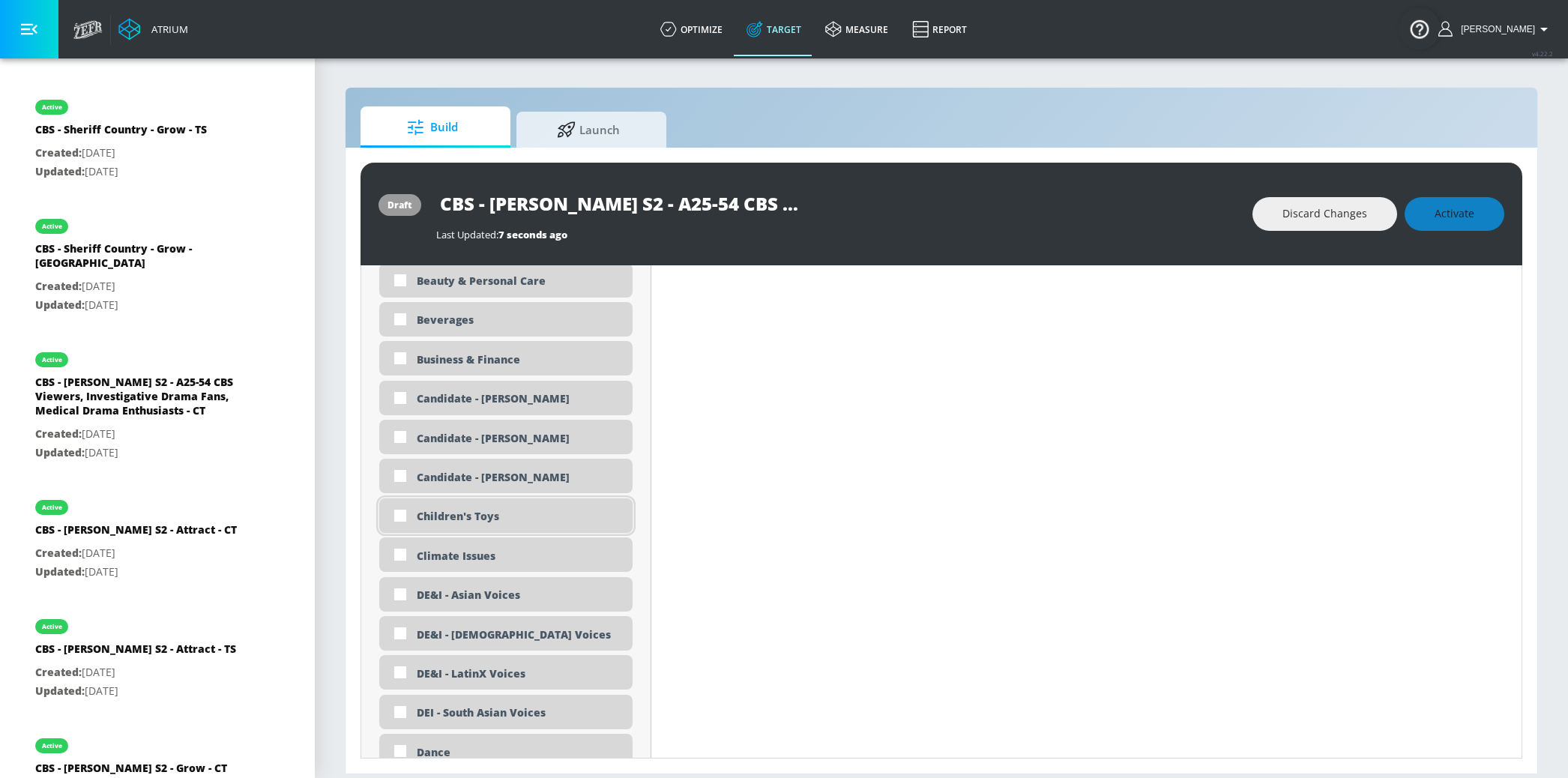
click at [500, 523] on div "Children's Toys" at bounding box center [519, 516] width 205 height 14
checkbox input "true"
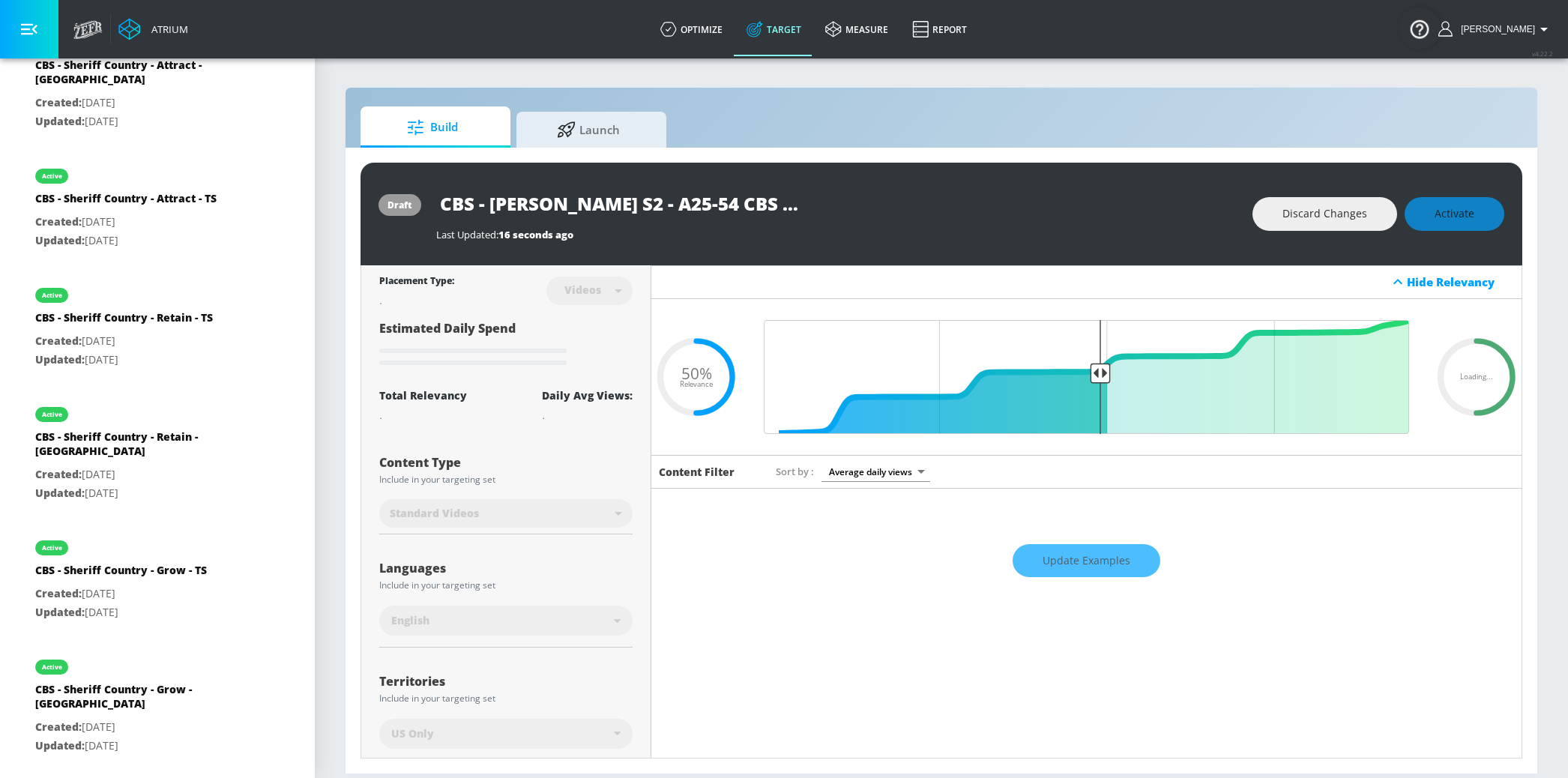
scroll to position [363, 0]
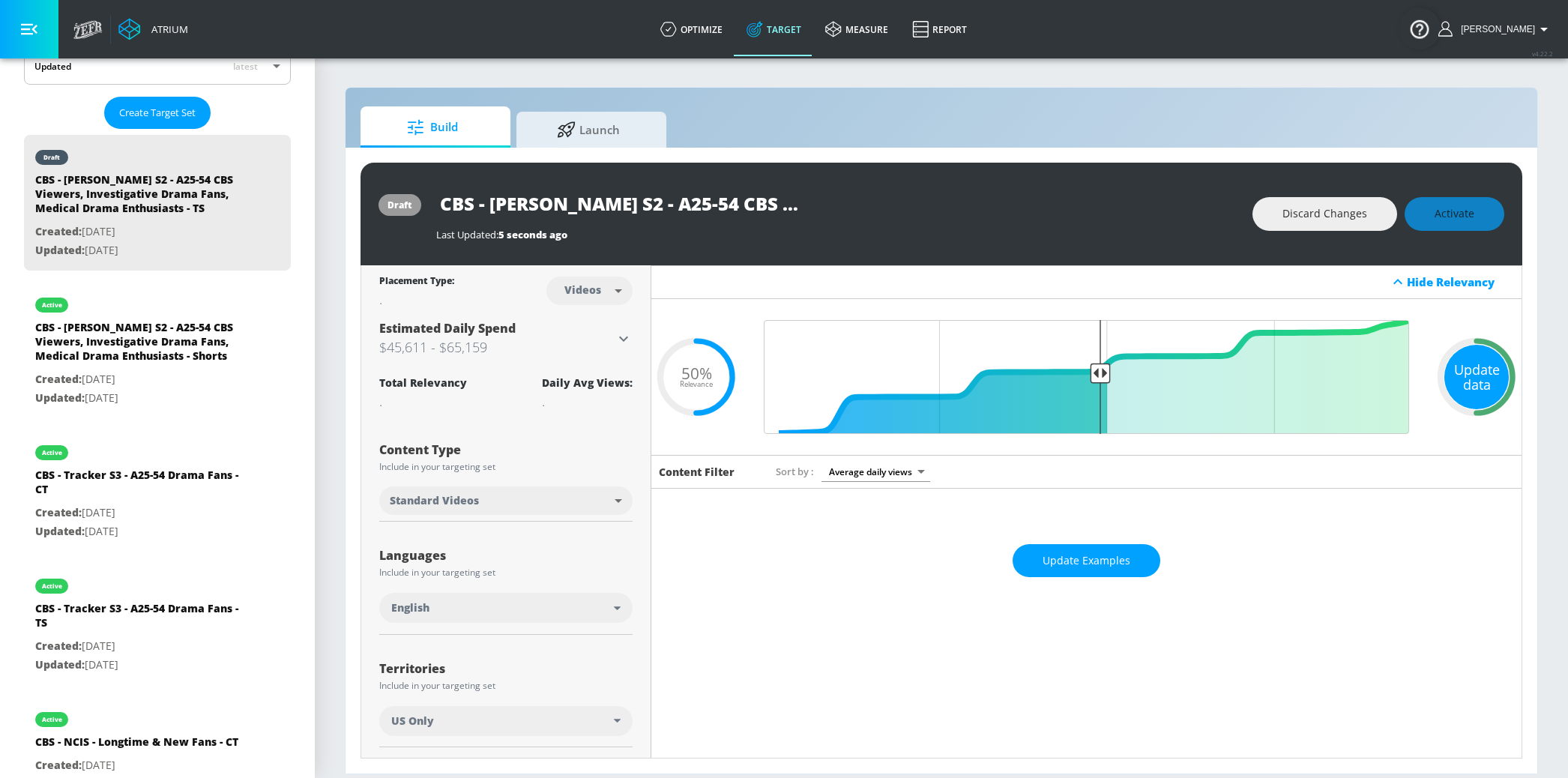
click at [1463, 392] on div "Update data" at bounding box center [1477, 378] width 65 height 65
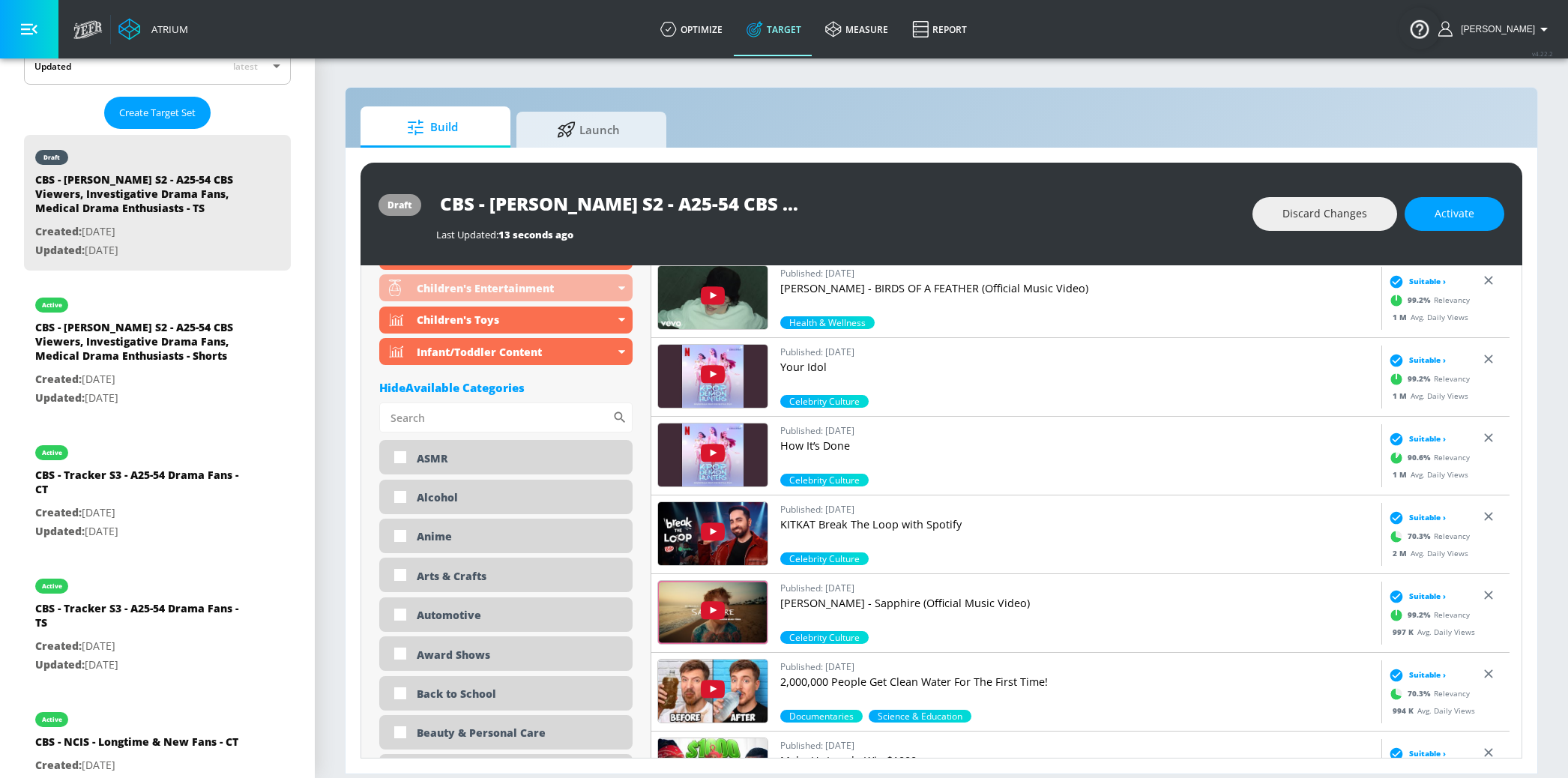
scroll to position [954, 0]
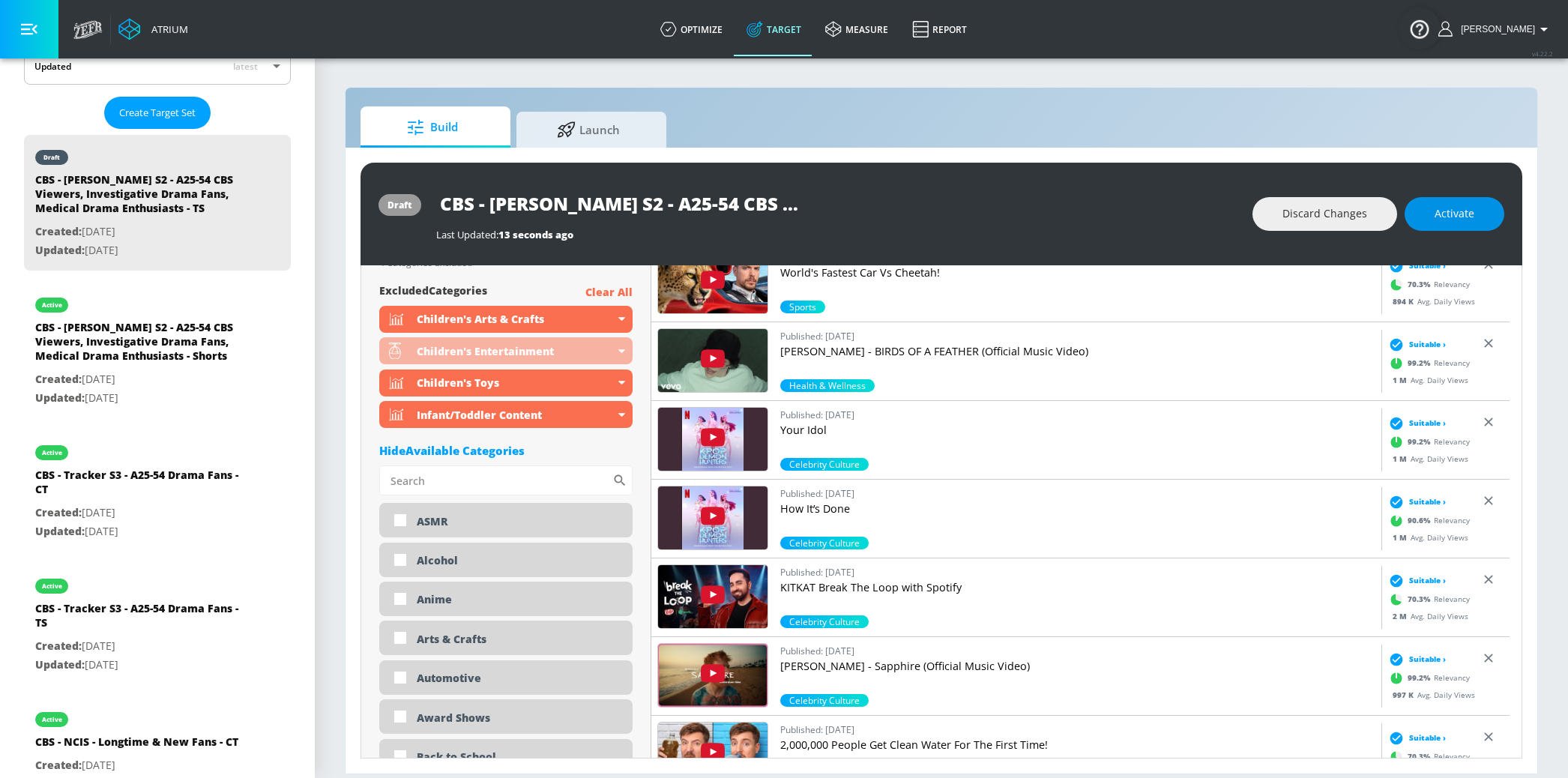
click at [1457, 210] on span "Activate" at bounding box center [1454, 214] width 39 height 19
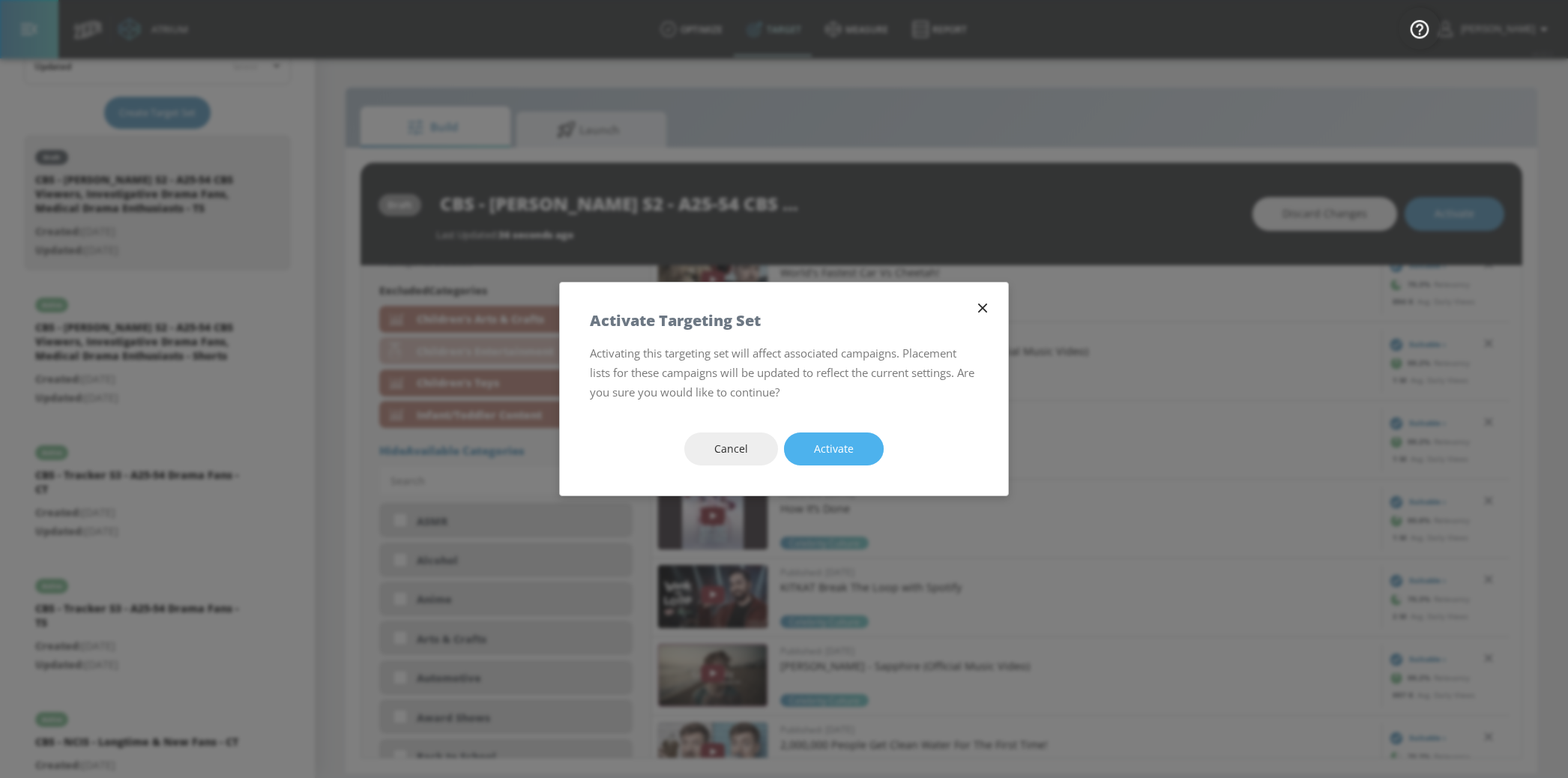
click at [860, 436] on button "Activate" at bounding box center [834, 449] width 100 height 34
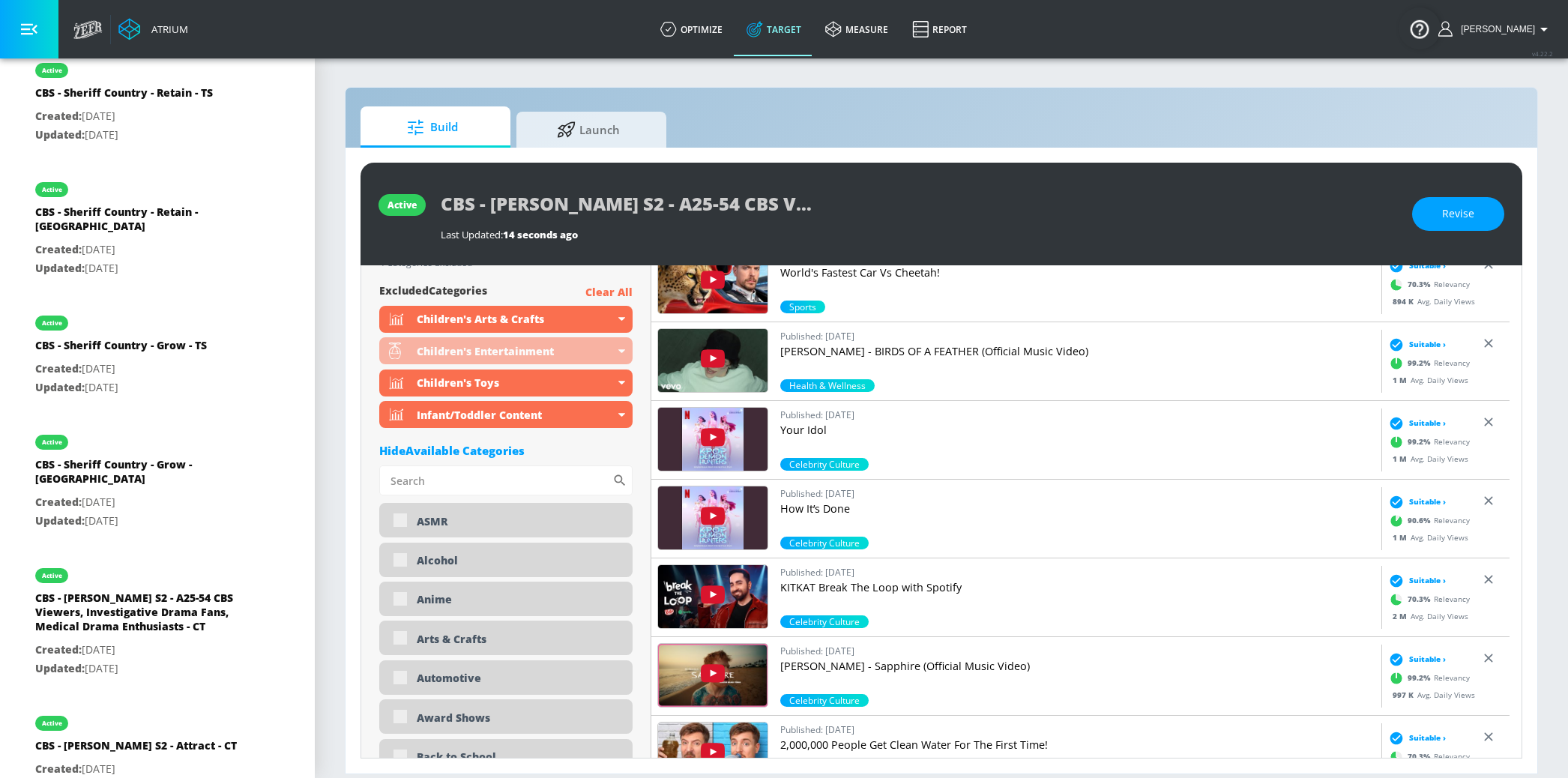
scroll to position [1950, 0]
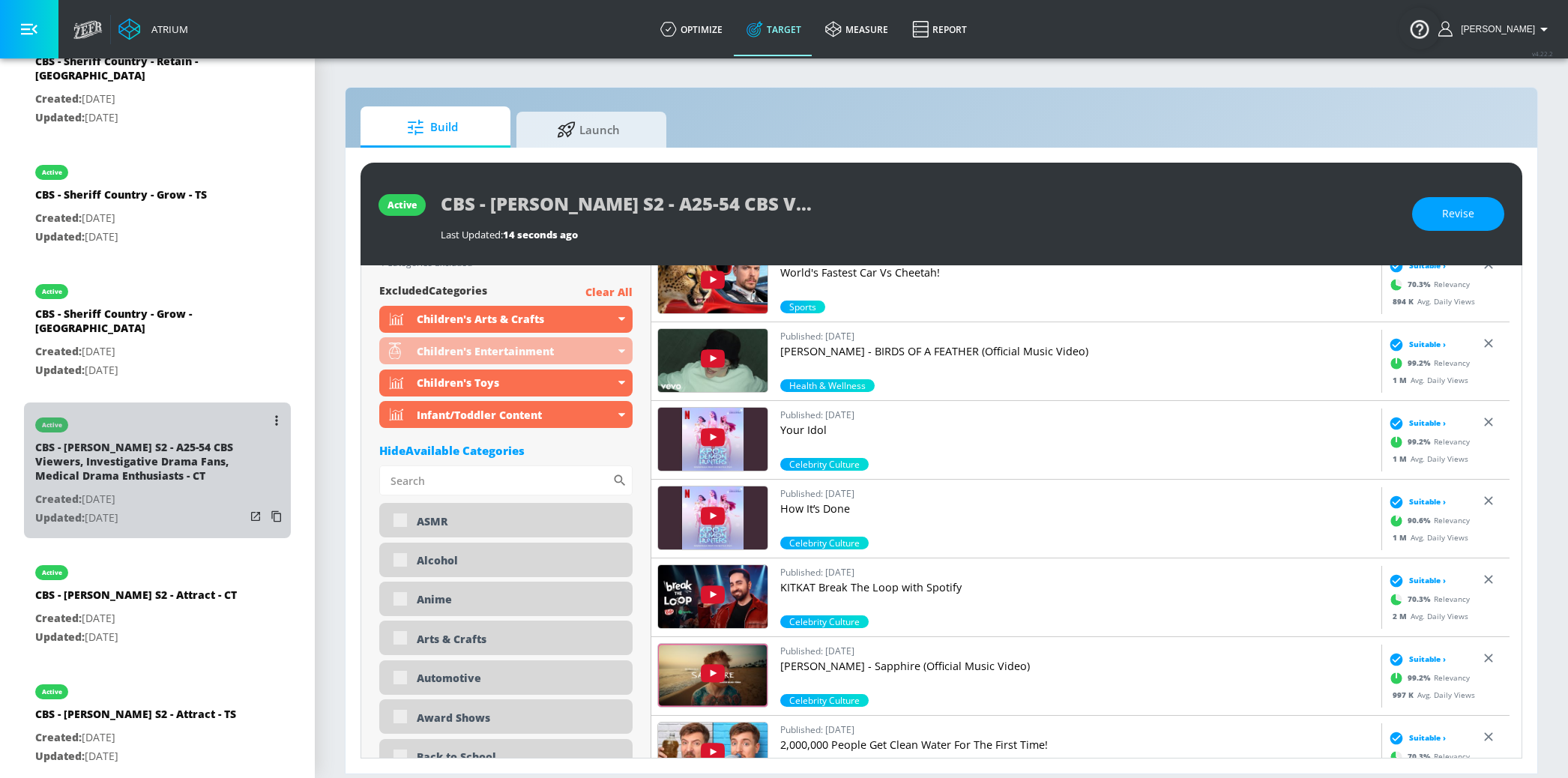
click at [160, 440] on div "CBS - Watson S2 - A25-54 CBS Viewers, Investigative Drama Fans, Medical Drama E…" at bounding box center [140, 465] width 210 height 50
type input "CBS - Watson S2 - A25-54 CBS Viewers, Investigative Drama Fans, Medical Drama E…"
type input "channels"
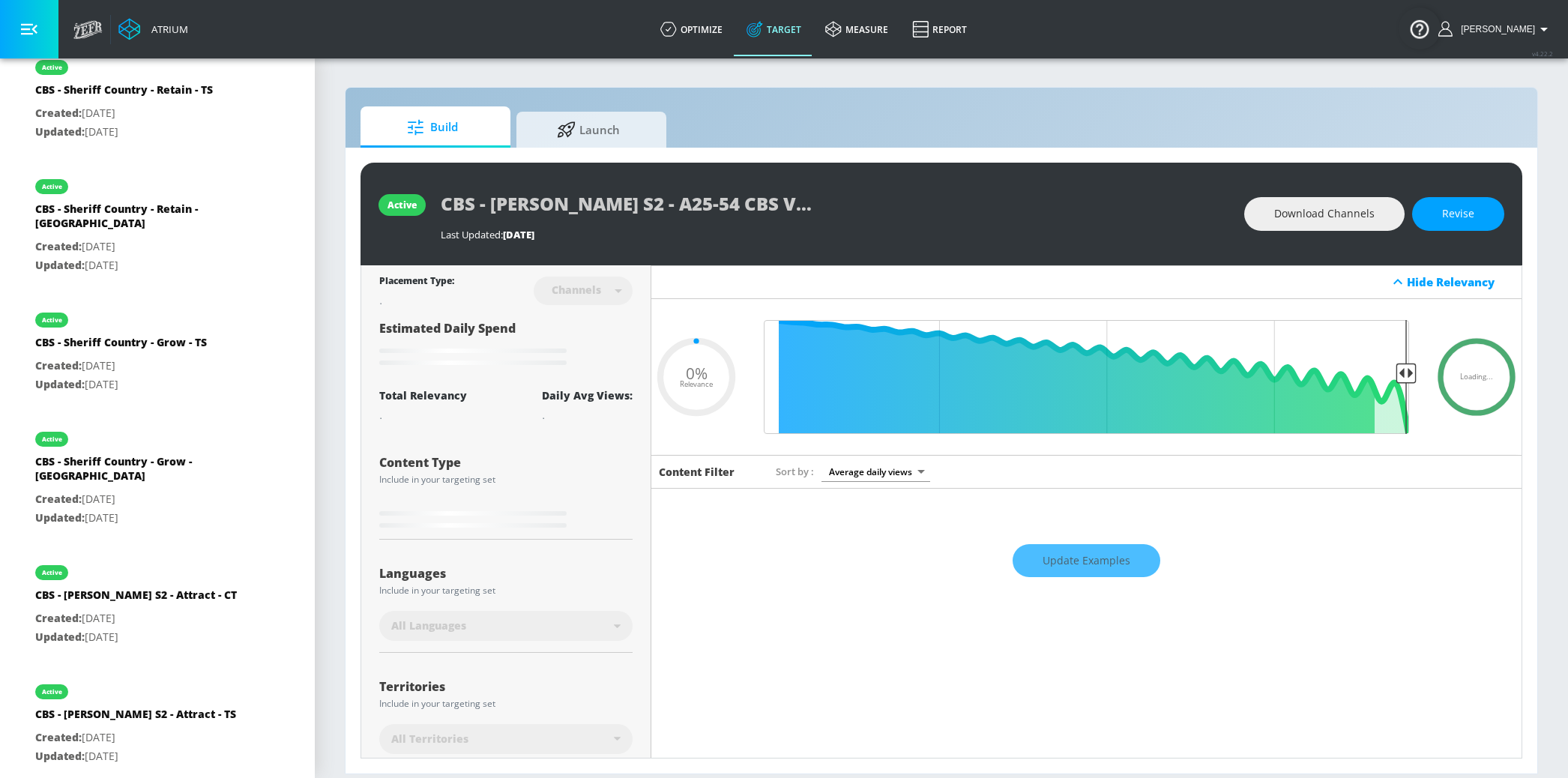
type input "0.5"
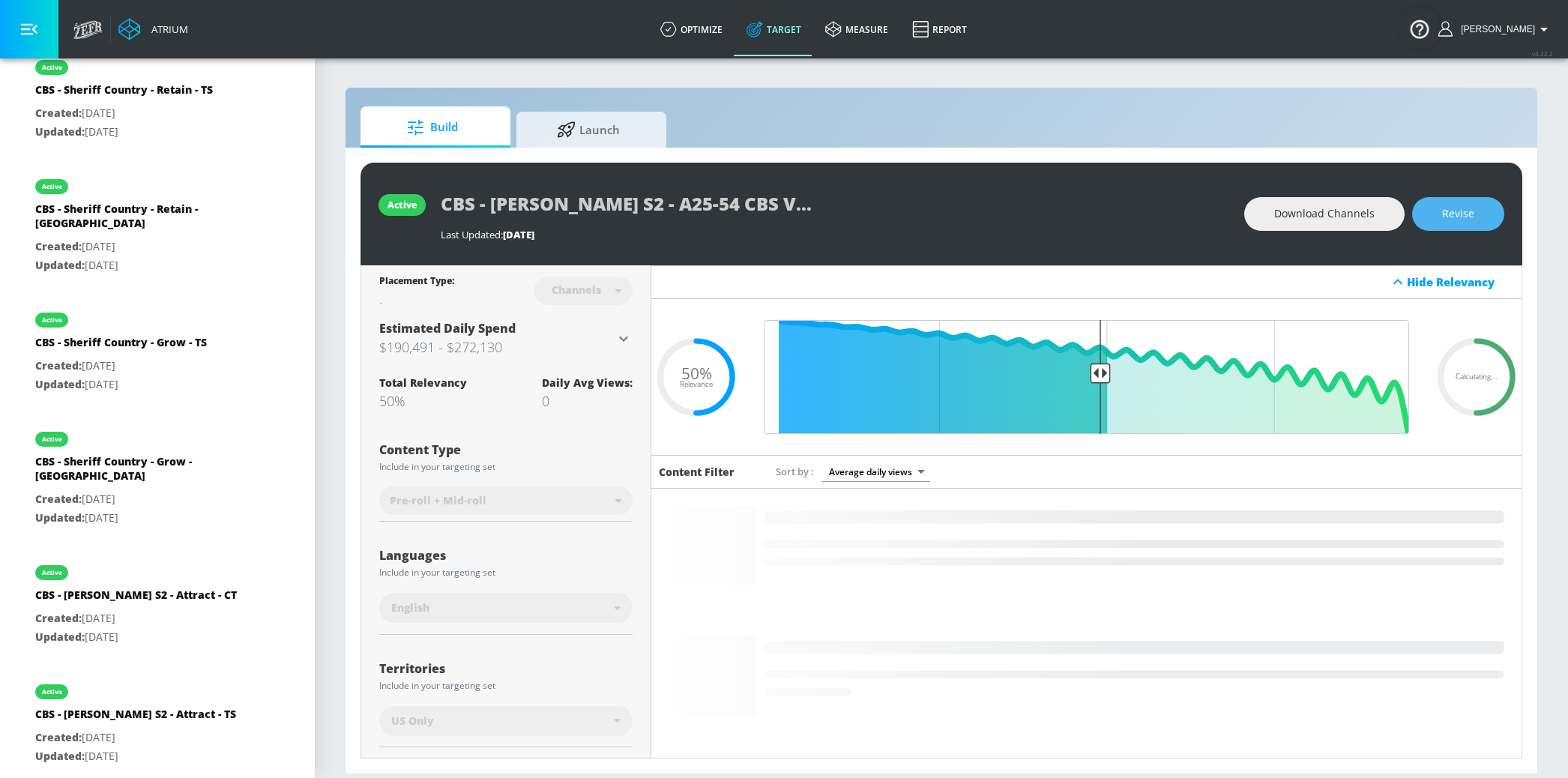
click at [1473, 213] on span "Revise" at bounding box center [1458, 214] width 32 height 19
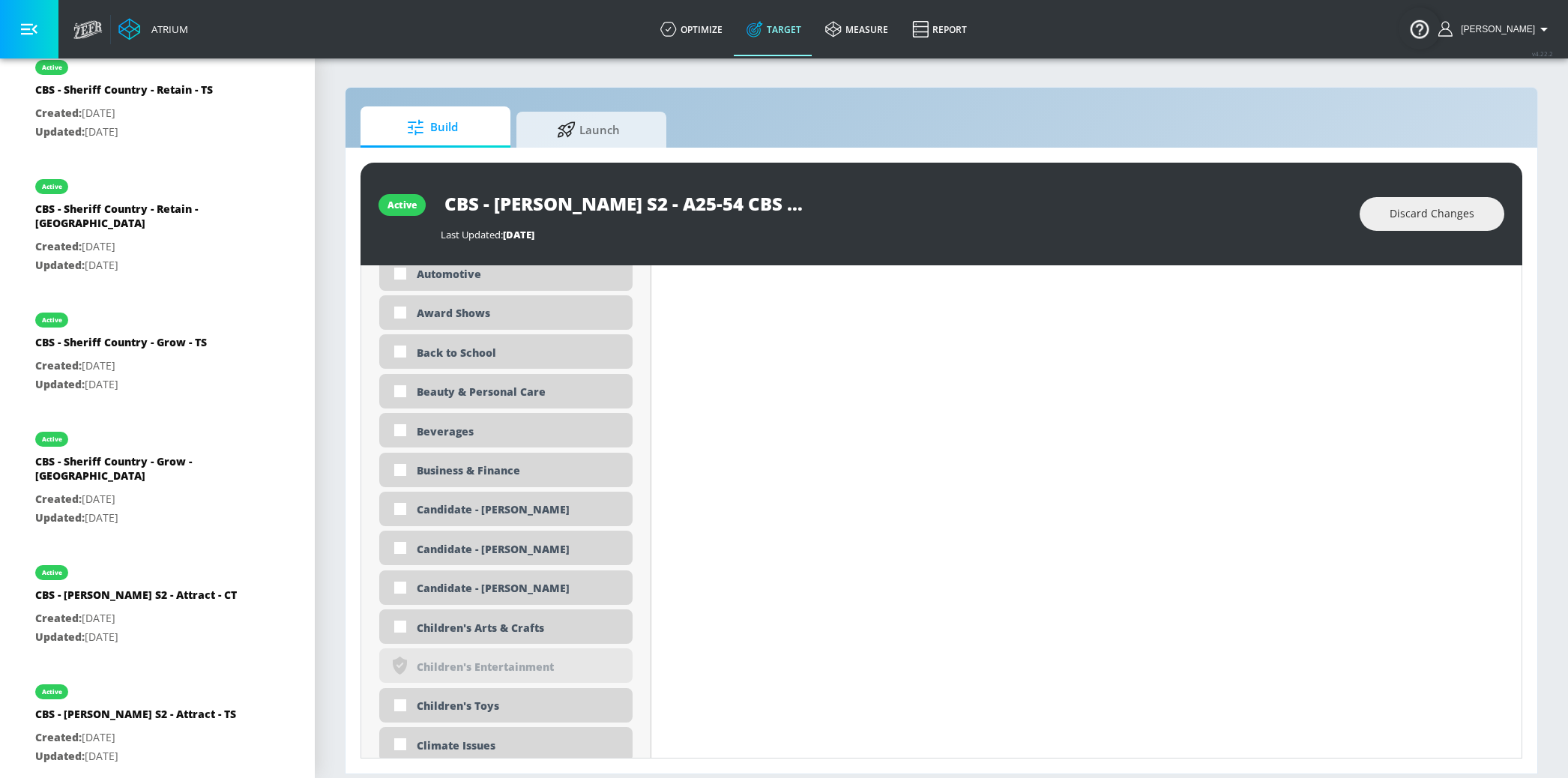
scroll to position [1360, 0]
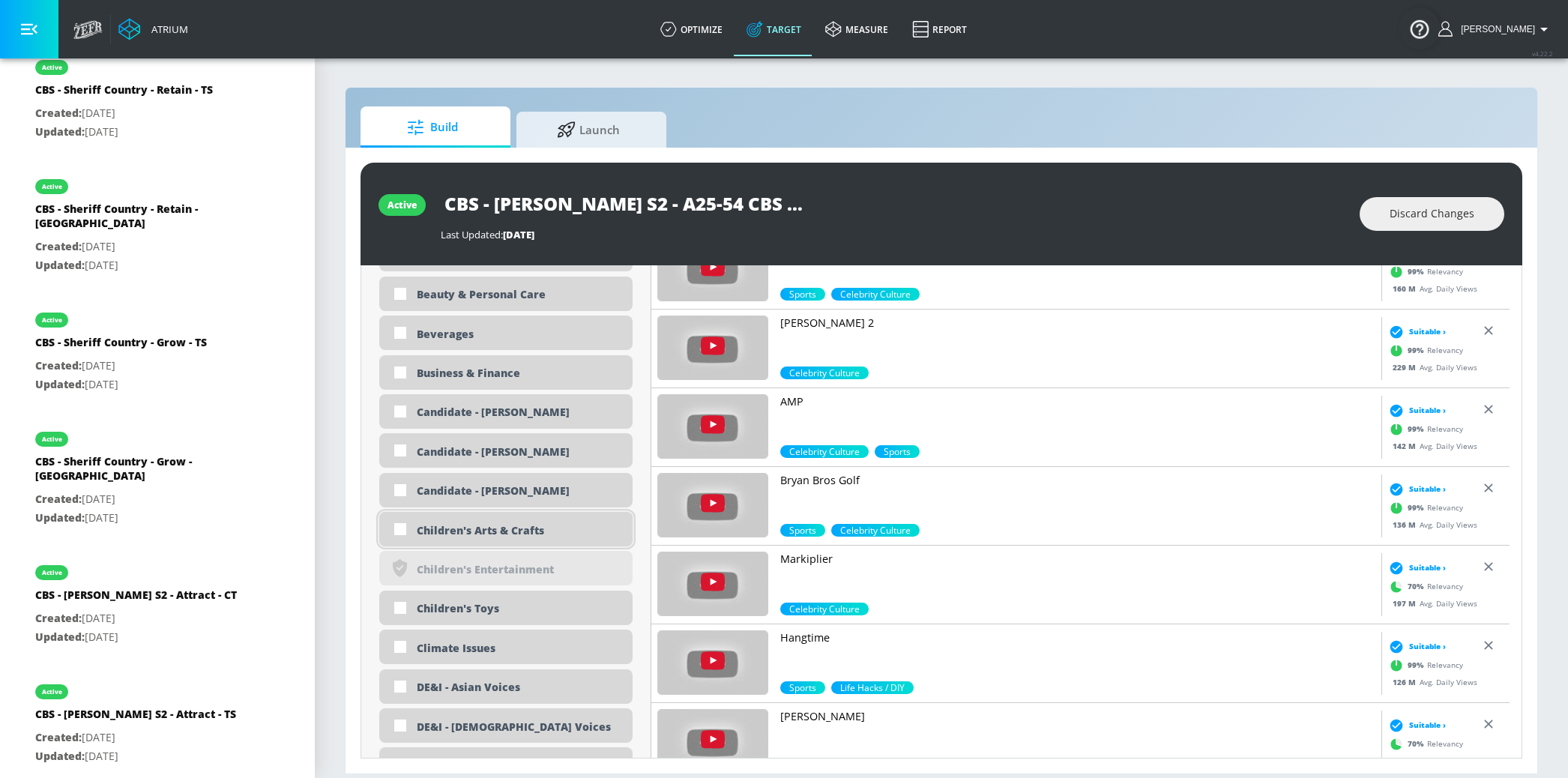
click at [499, 527] on div "Children's Arts & Crafts" at bounding box center [519, 530] width 205 height 14
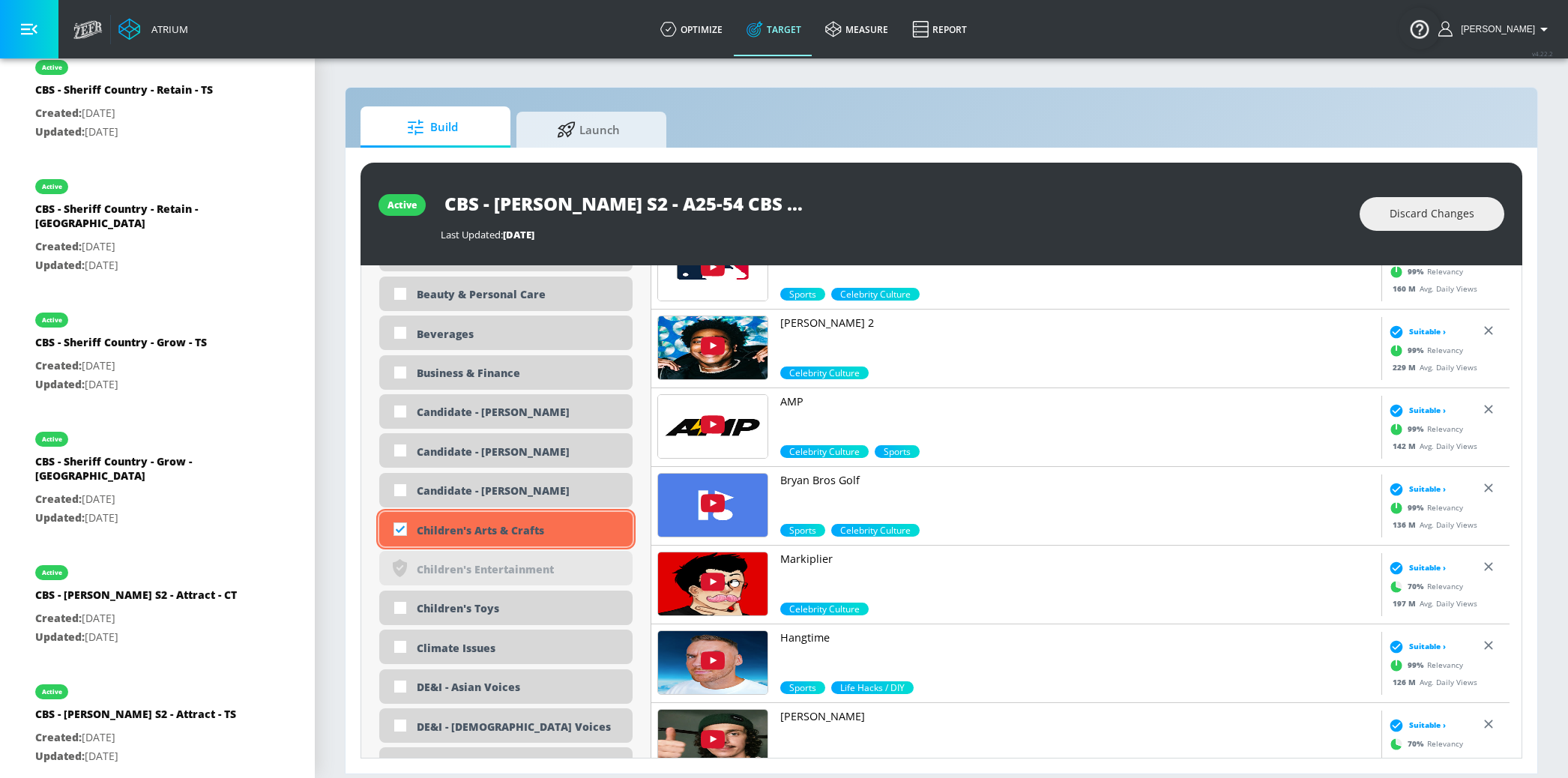
checkbox input "true"
click at [491, 603] on div "Children's Toys" at bounding box center [519, 609] width 205 height 14
checkbox input "true"
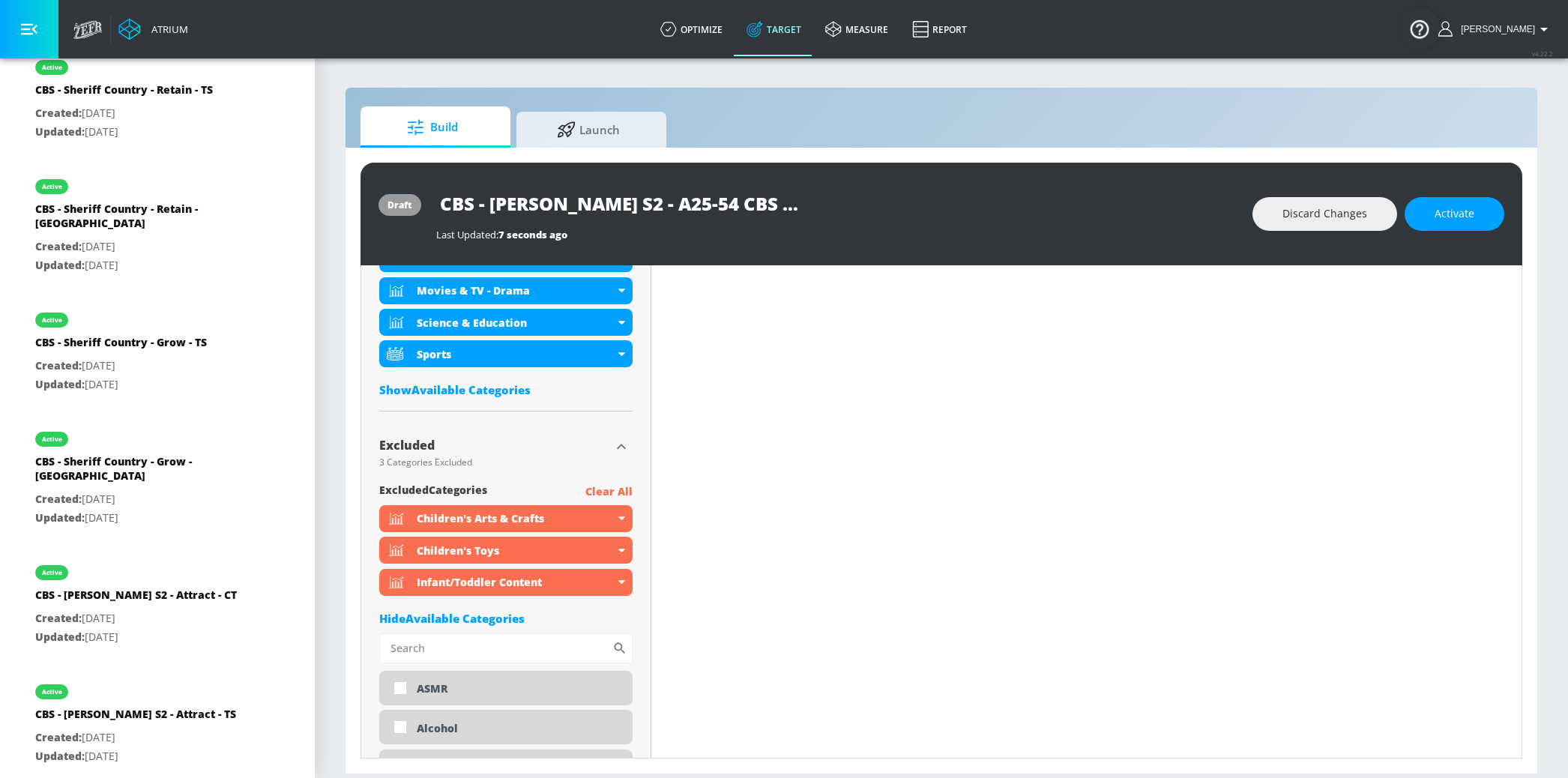
scroll to position [0, 0]
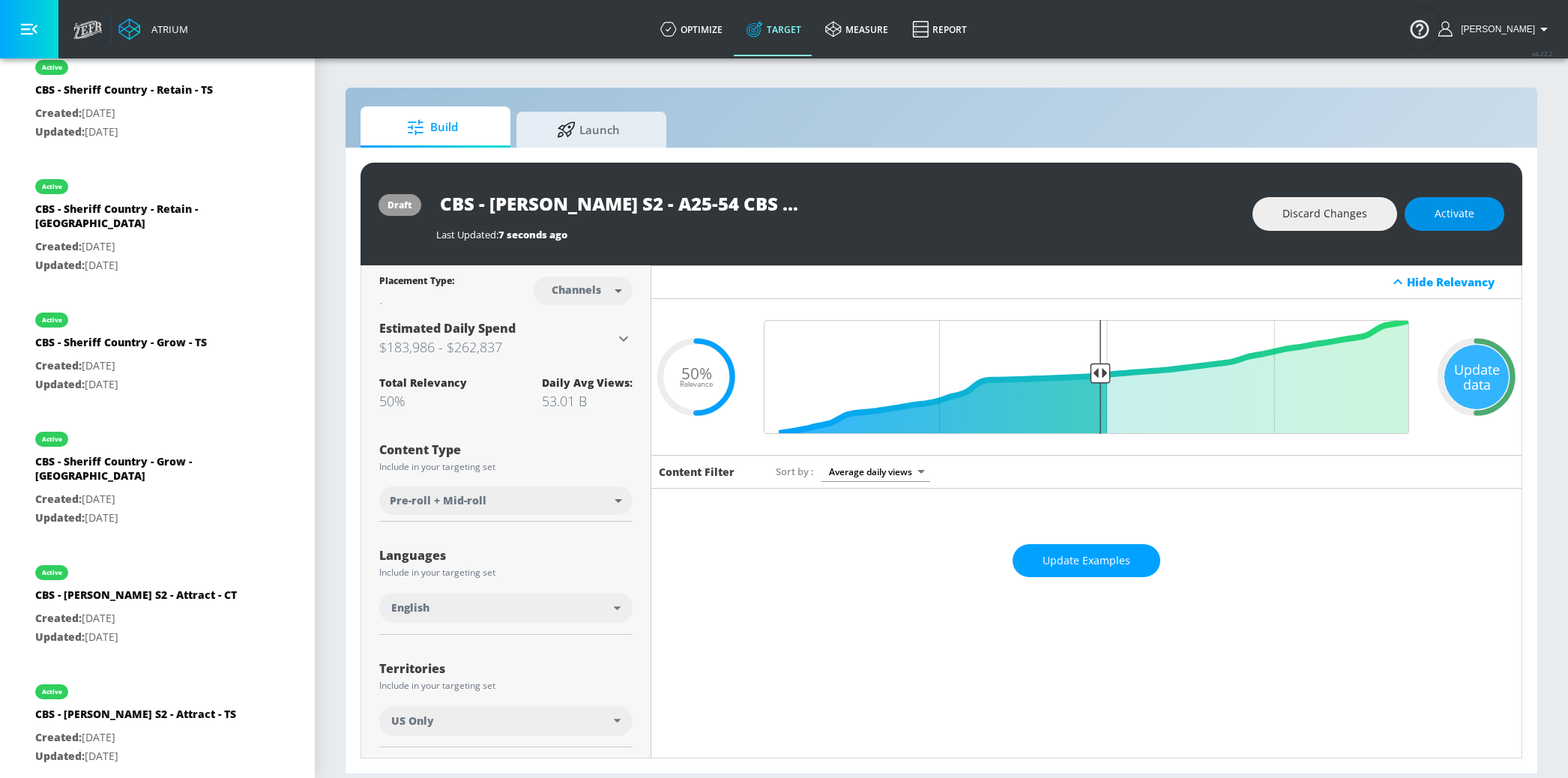
click at [1487, 217] on button "Activate" at bounding box center [1454, 214] width 100 height 34
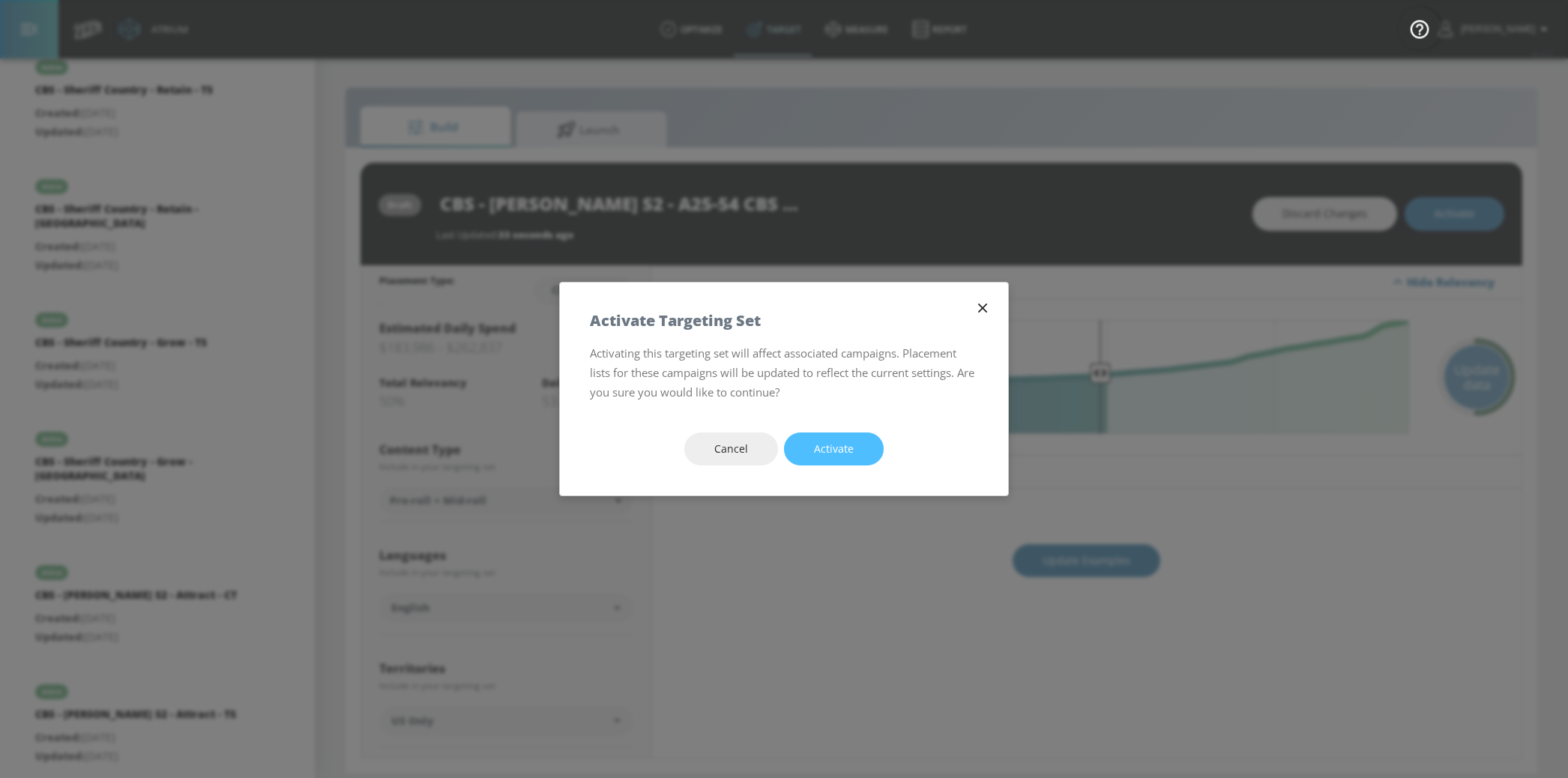
click at [835, 452] on span "Activate" at bounding box center [834, 449] width 39 height 19
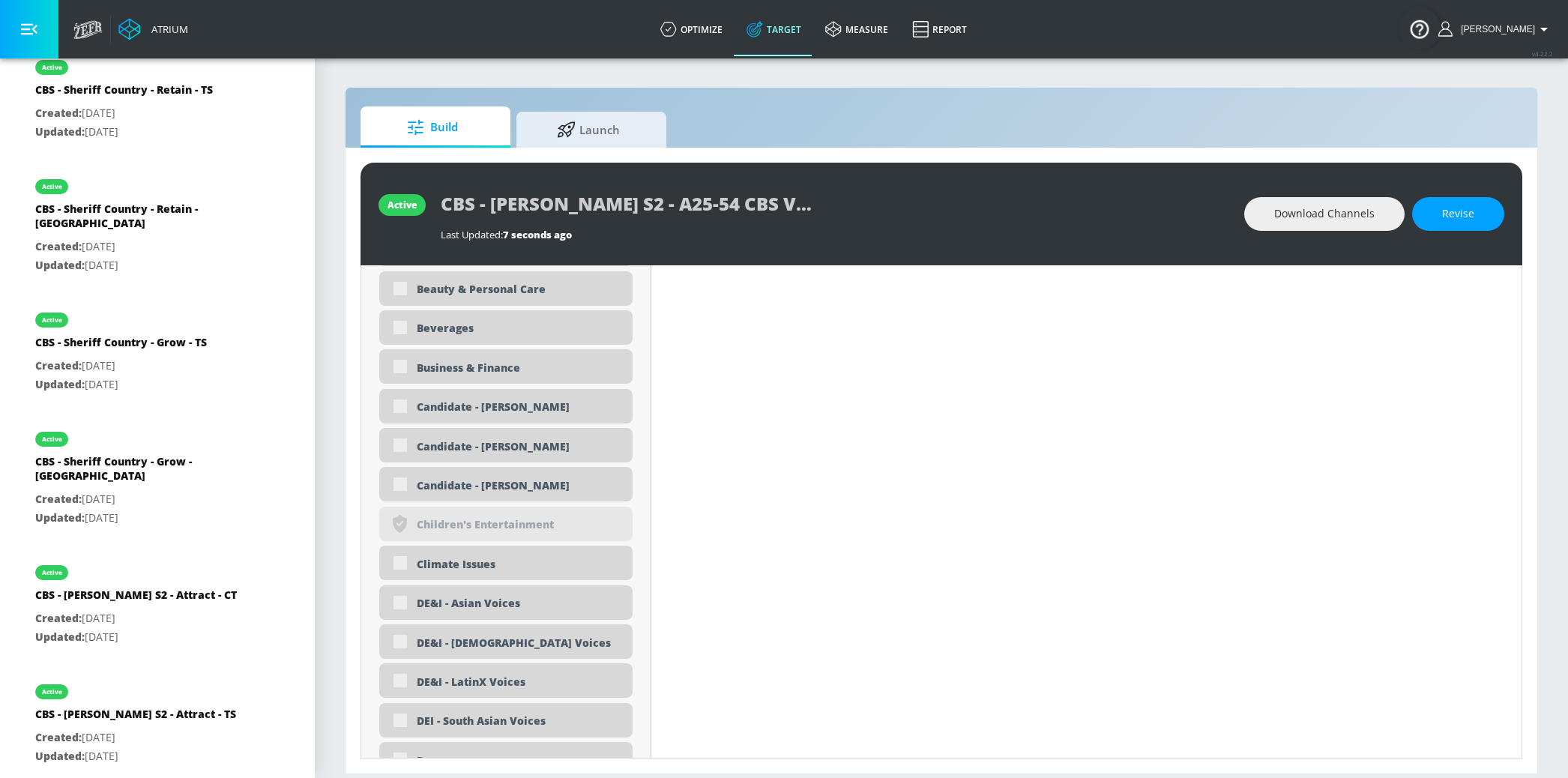
scroll to position [1482, 0]
